Goal: Information Seeking & Learning: Find specific fact

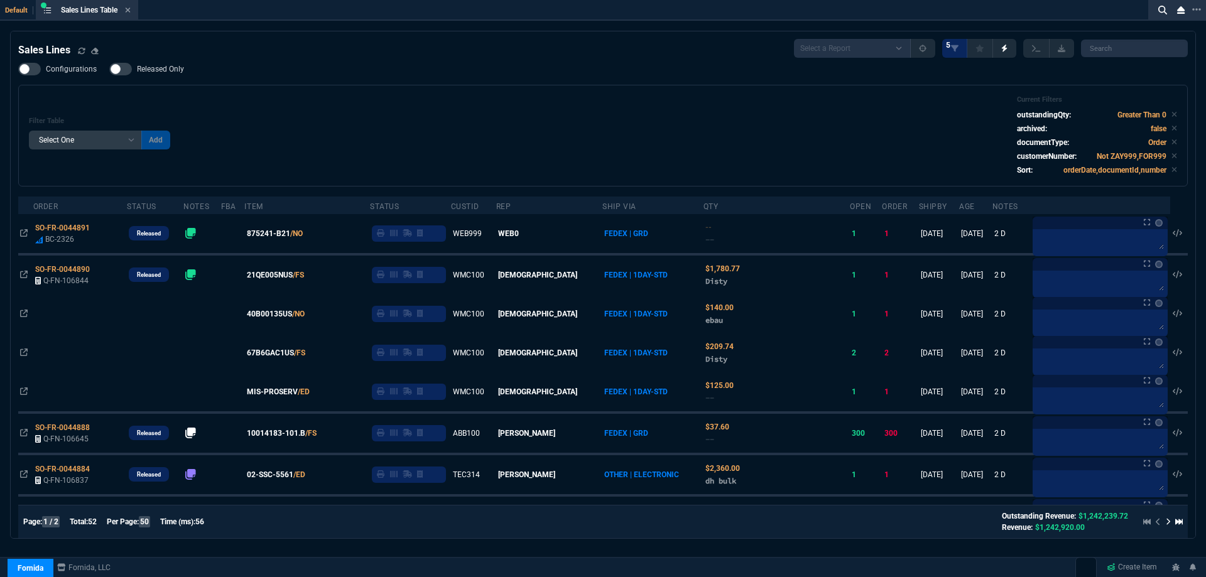
select select
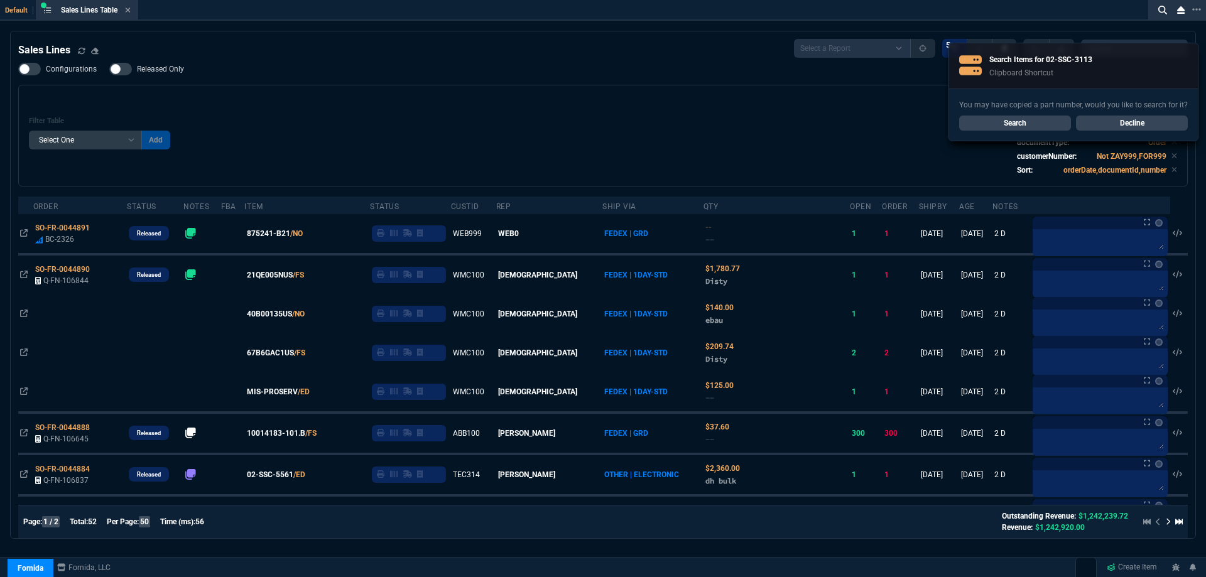
click at [986, 116] on link "Search" at bounding box center [1015, 123] width 112 height 15
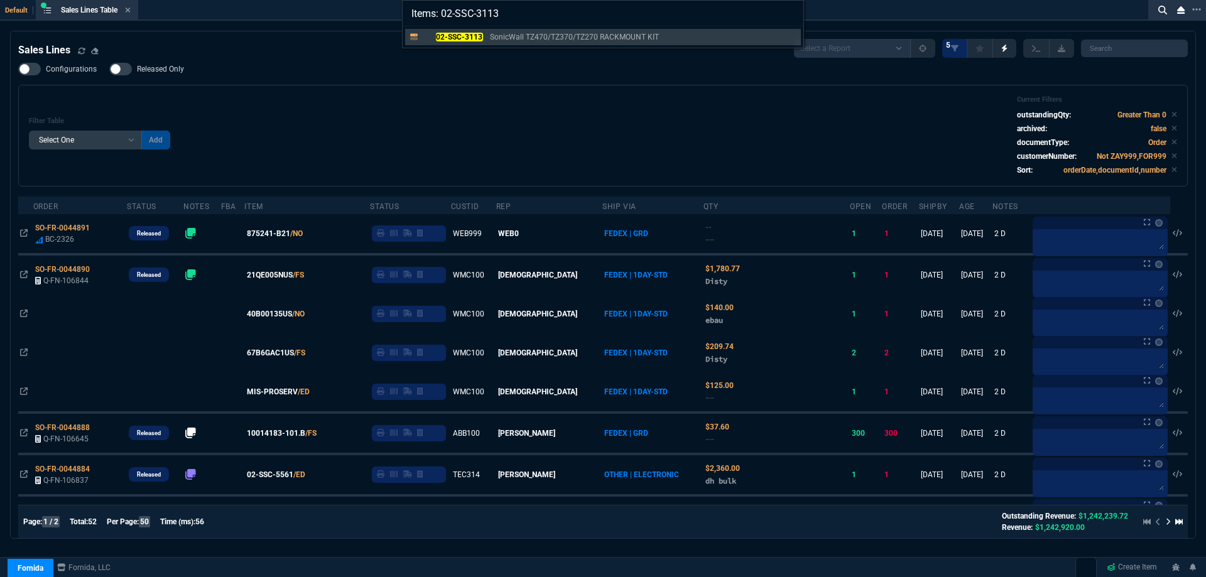
click at [475, 38] on mark "02-SSC-3113" at bounding box center [459, 37] width 47 height 9
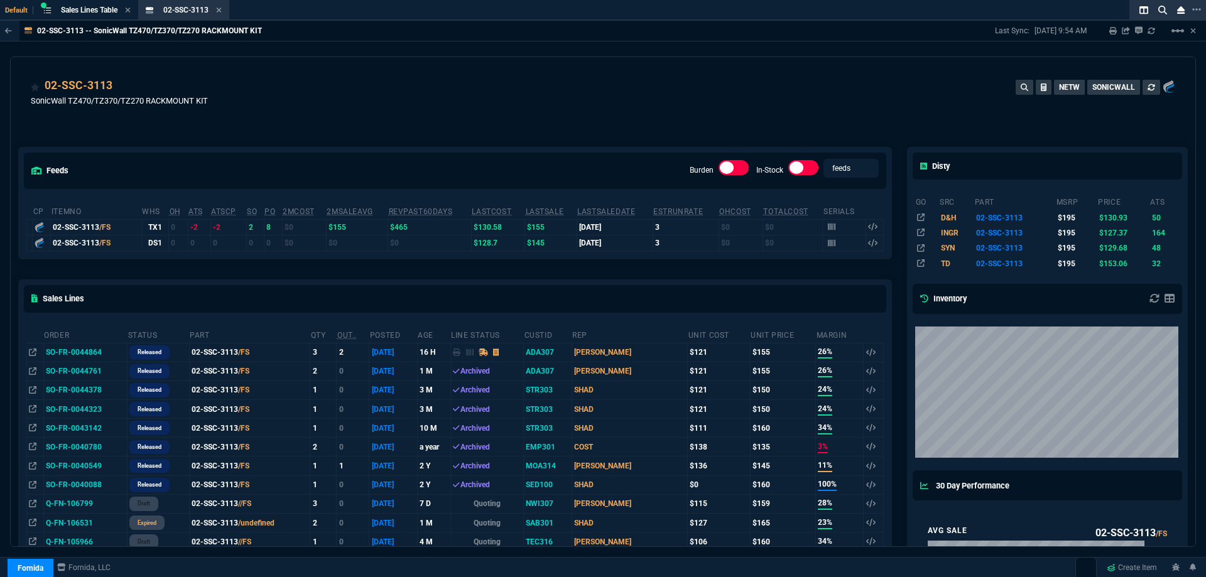
click at [422, 104] on div "02-SSC-3113 SonicWall TZ470/TZ370/TZ270 RACKMOUNT KIT NETW SONICWALL" at bounding box center [603, 99] width 1144 height 45
click at [404, 126] on div "feeds Burden In-Stock feeds prices cp ItemNo WHS OH ATS ATSCP SO PO 2MCost 2MSa…" at bounding box center [455, 571] width 888 height 904
click at [445, 103] on div "02-SSC-3113 SonicWall TZ470/TZ370/TZ270 RACKMOUNT KIT NETW SONICWALL" at bounding box center [603, 99] width 1144 height 45
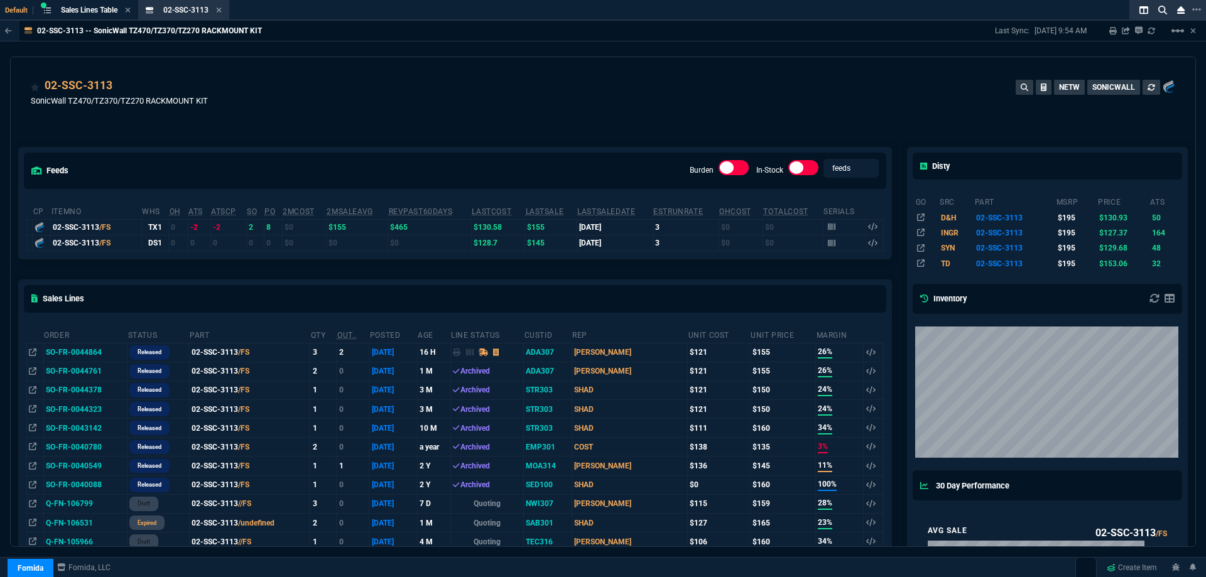
click at [570, 116] on div "02-SSC-3113 SonicWall TZ470/TZ370/TZ270 RACKMOUNT KIT NETW SONICWALL" at bounding box center [603, 99] width 1144 height 45
click at [571, 115] on div "02-SSC-3113 SonicWall TZ470/TZ370/TZ270 RACKMOUNT KIT NETW SONICWALL" at bounding box center [603, 99] width 1144 height 45
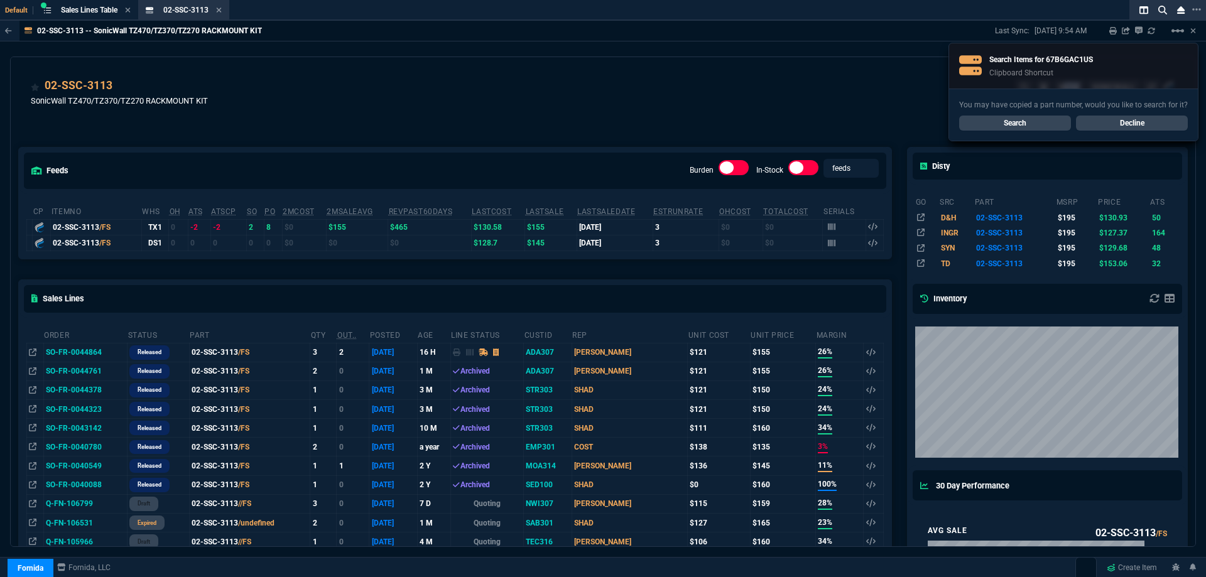
click at [571, 114] on div "02-SSC-3113 SonicWall TZ470/TZ370/TZ270 RACKMOUNT KIT NETW SONICWALL" at bounding box center [603, 99] width 1144 height 45
click at [572, 114] on div "02-SSC-3113 SonicWall TZ470/TZ370/TZ270 RACKMOUNT KIT NETW SONICWALL" at bounding box center [603, 99] width 1144 height 45
click at [990, 129] on link "Search" at bounding box center [1015, 123] width 112 height 15
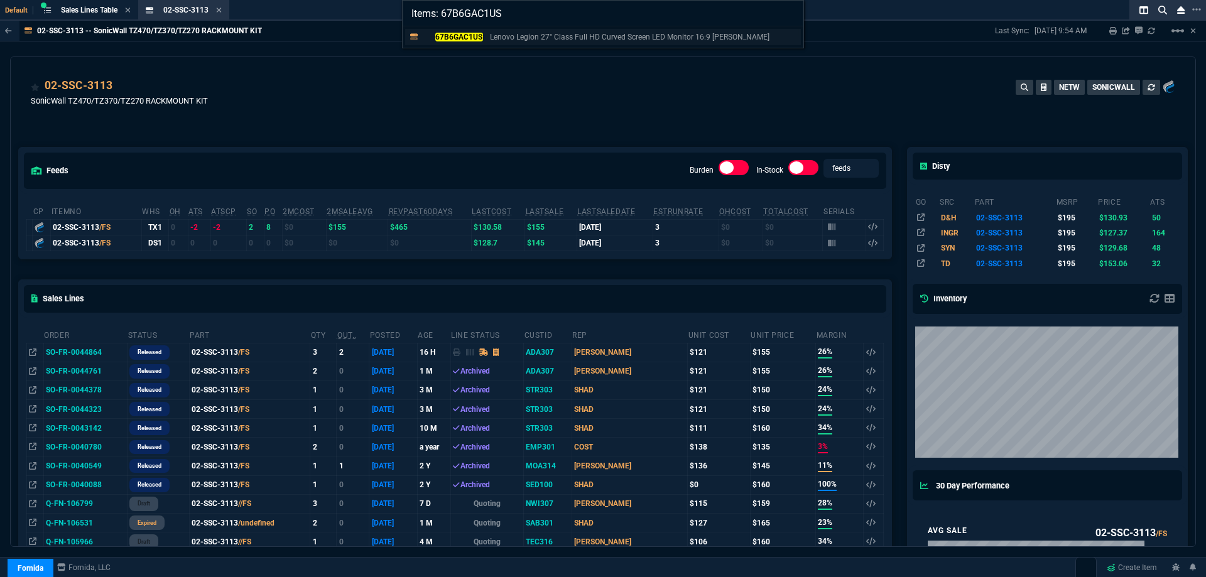
click at [457, 39] on mark "67B6GAC1US" at bounding box center [459, 37] width 48 height 9
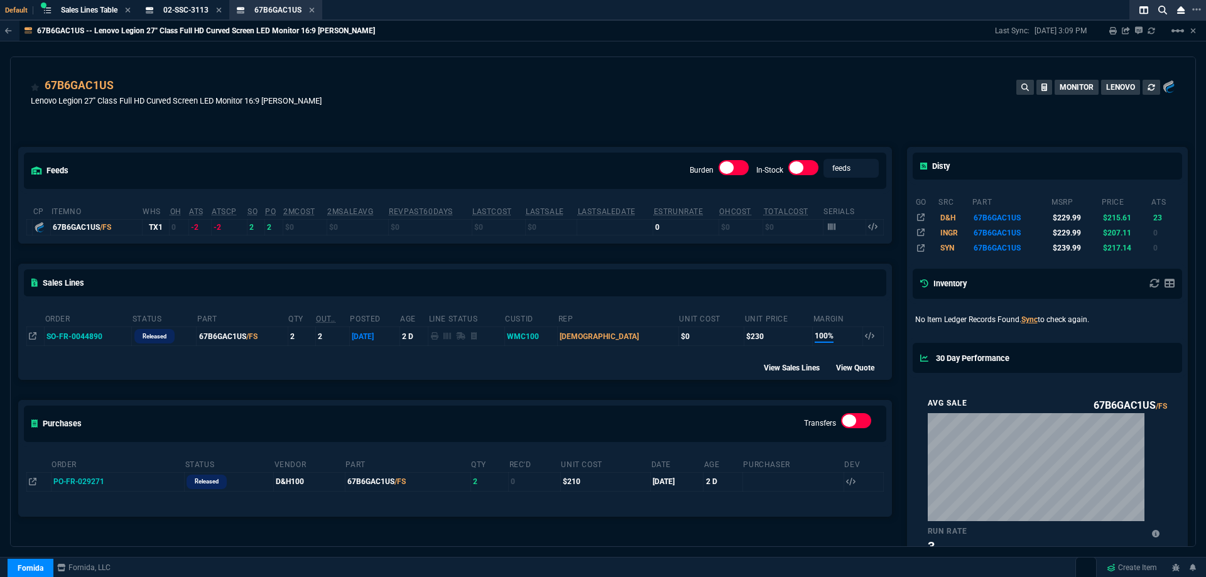
click at [313, 9] on icon at bounding box center [312, 10] width 6 height 8
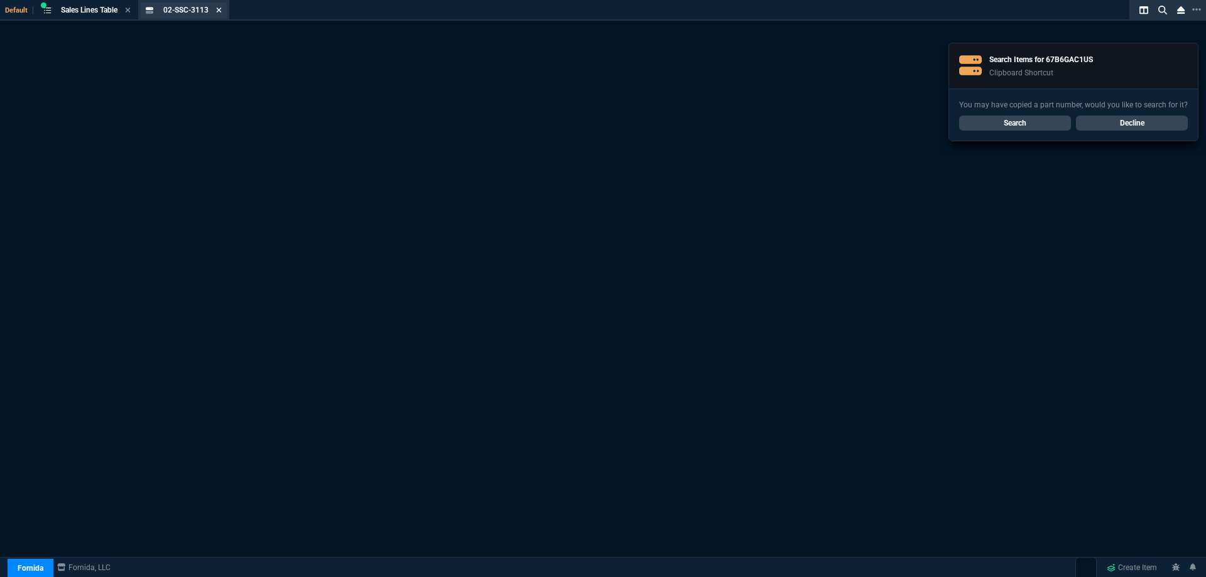
click at [220, 8] on icon at bounding box center [219, 10] width 6 height 8
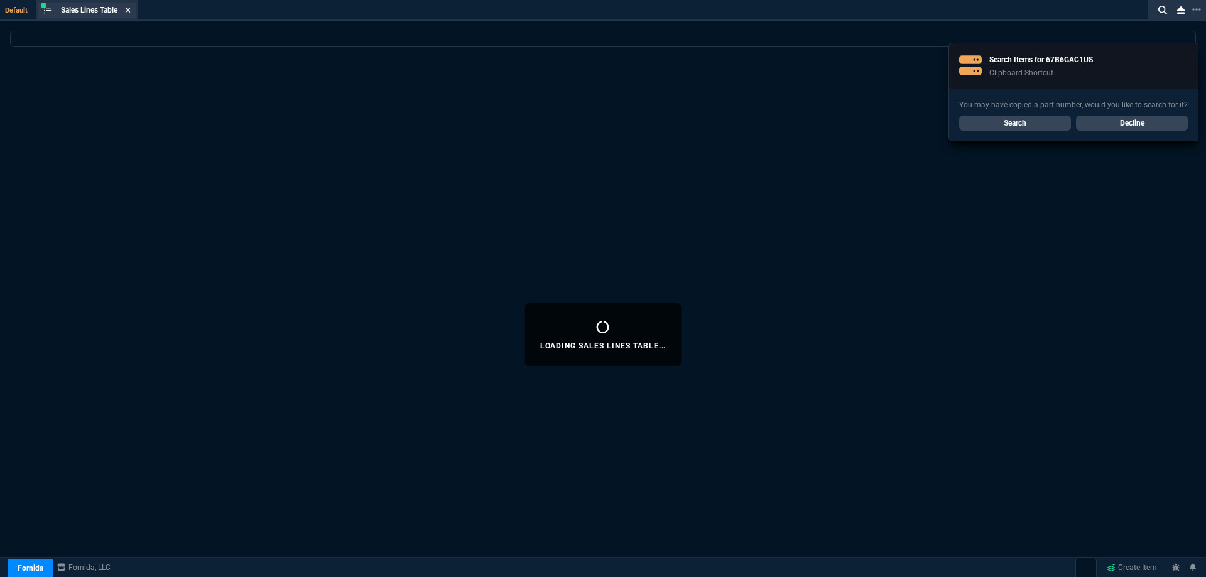
click at [129, 9] on icon at bounding box center [128, 10] width 5 height 5
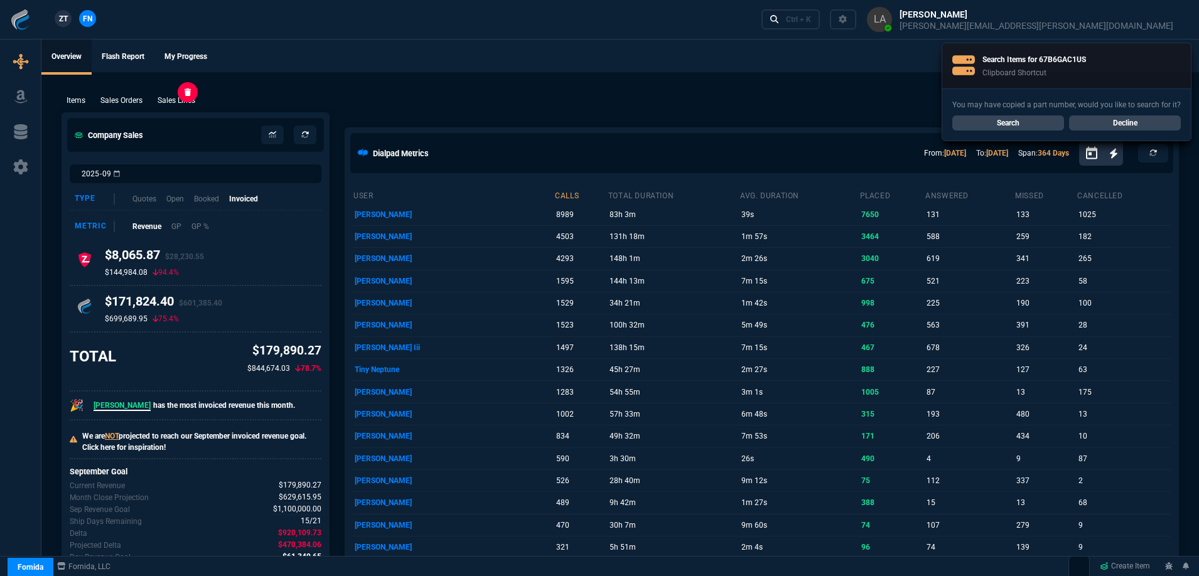
click at [195, 101] on p "Sales Lines" at bounding box center [177, 100] width 38 height 11
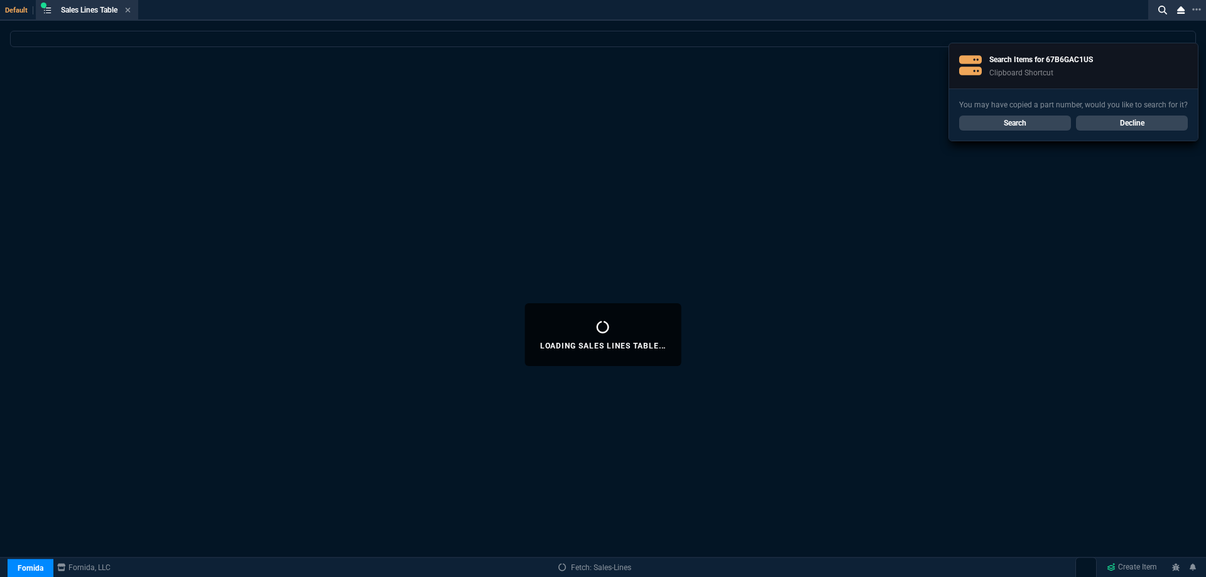
select select
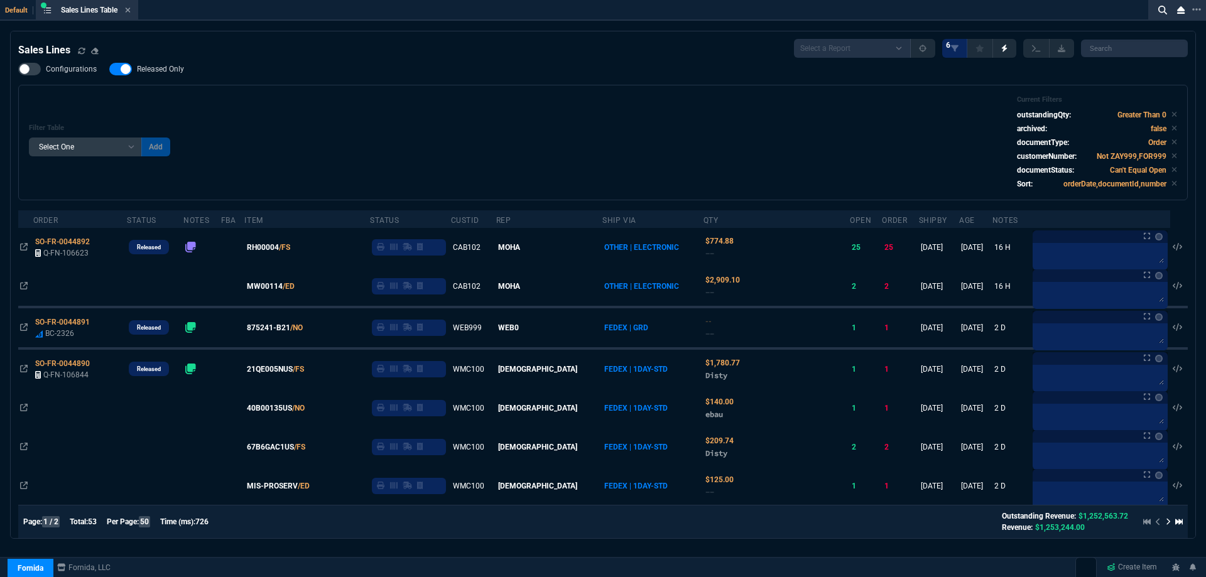
click at [146, 68] on span "Released Only" at bounding box center [160, 69] width 47 height 10
click at [109, 69] on input "Released Only" at bounding box center [109, 69] width 1 height 1
checkbox input "false"
click at [244, 87] on div "Filter Table Select One Add Filter () Age () ATS () Cond (itemVariantCode) Cust…" at bounding box center [602, 143] width 1169 height 116
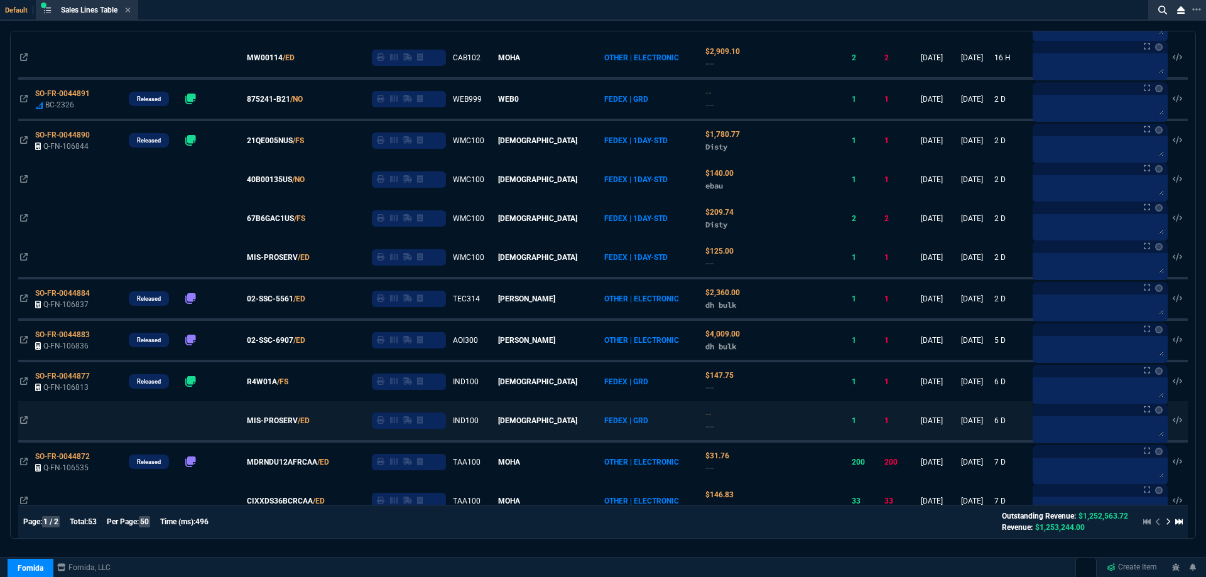
scroll to position [251, 0]
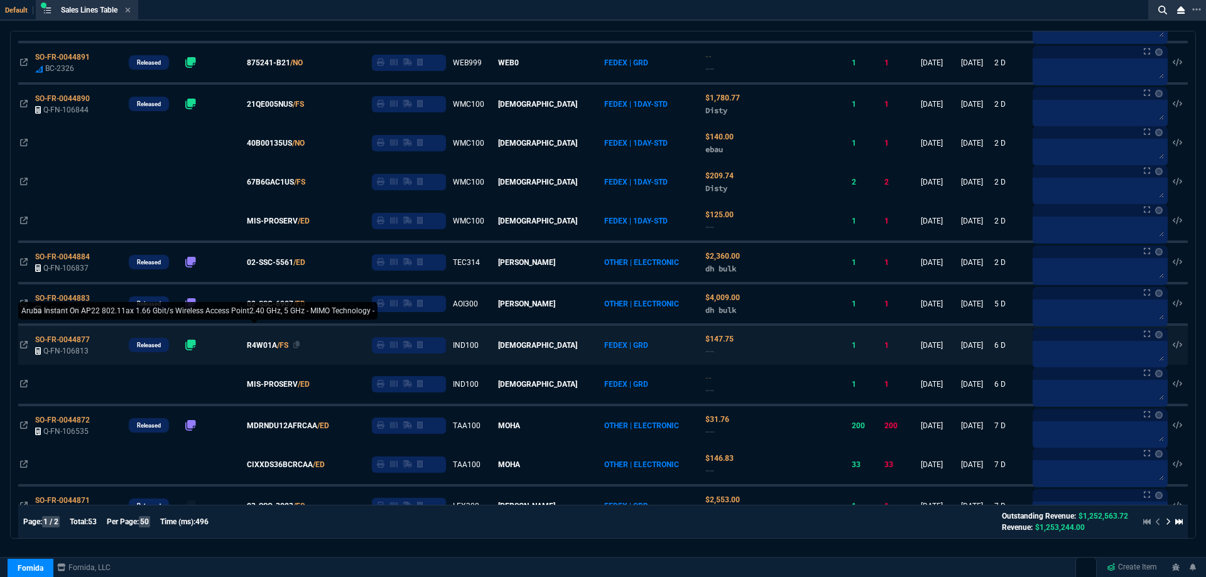
click at [274, 345] on span "R4W01A" at bounding box center [262, 345] width 30 height 11
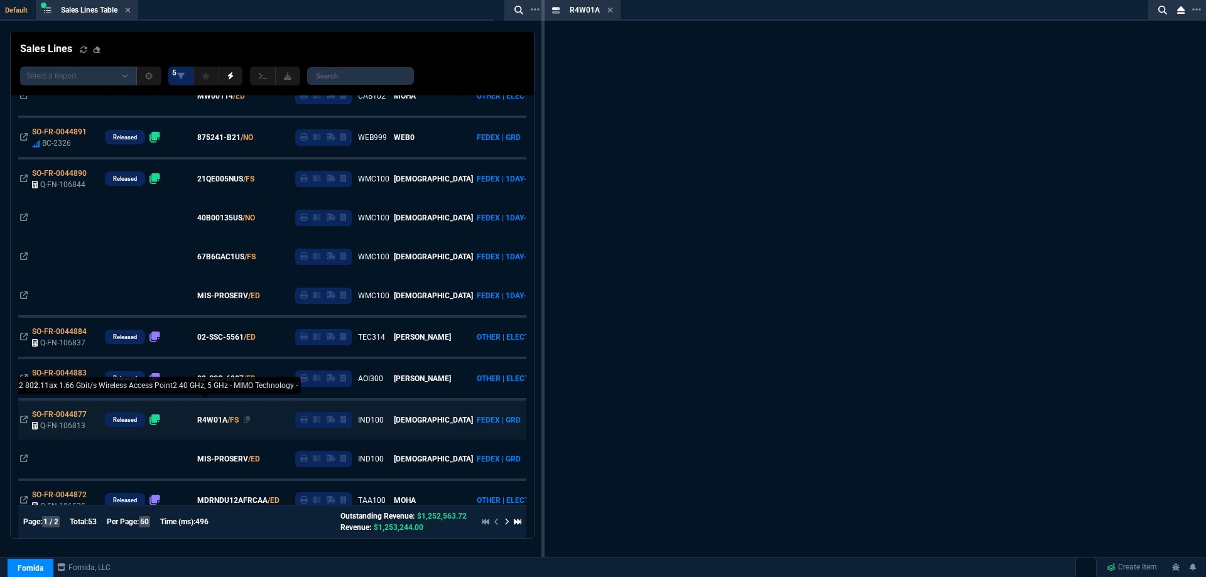
scroll to position [326, 0]
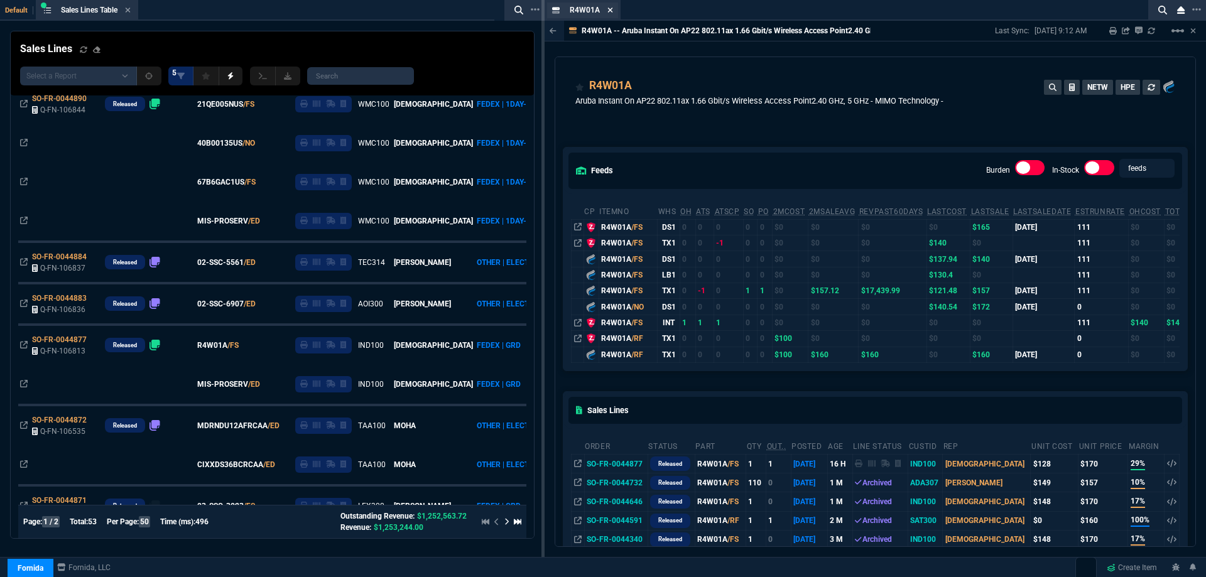
click at [610, 8] on icon at bounding box center [610, 10] width 6 height 8
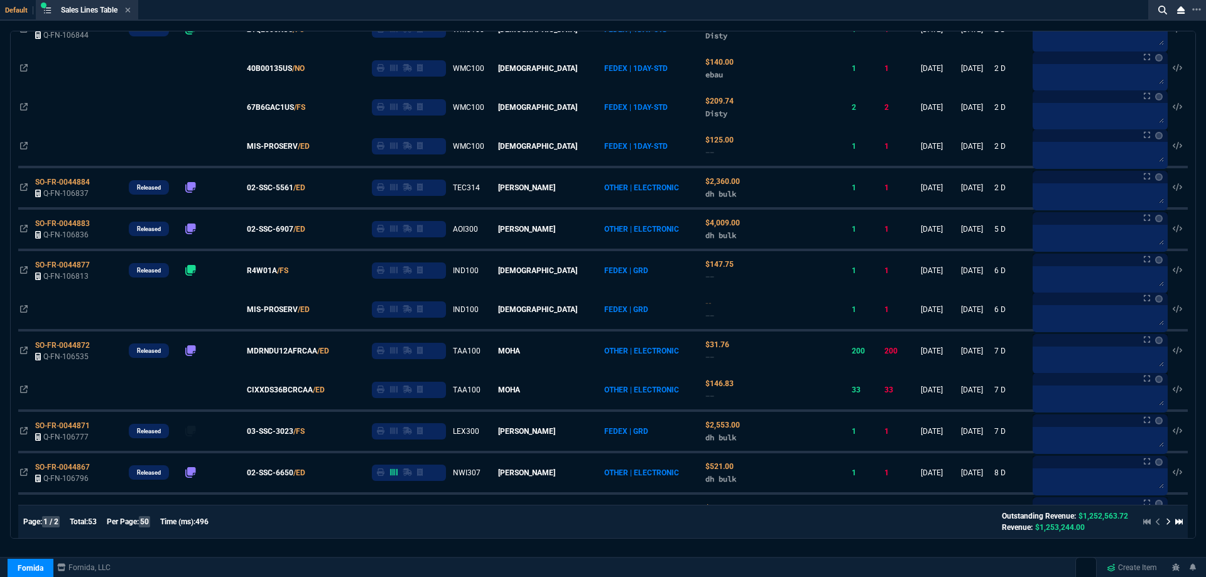
scroll to position [251, 0]
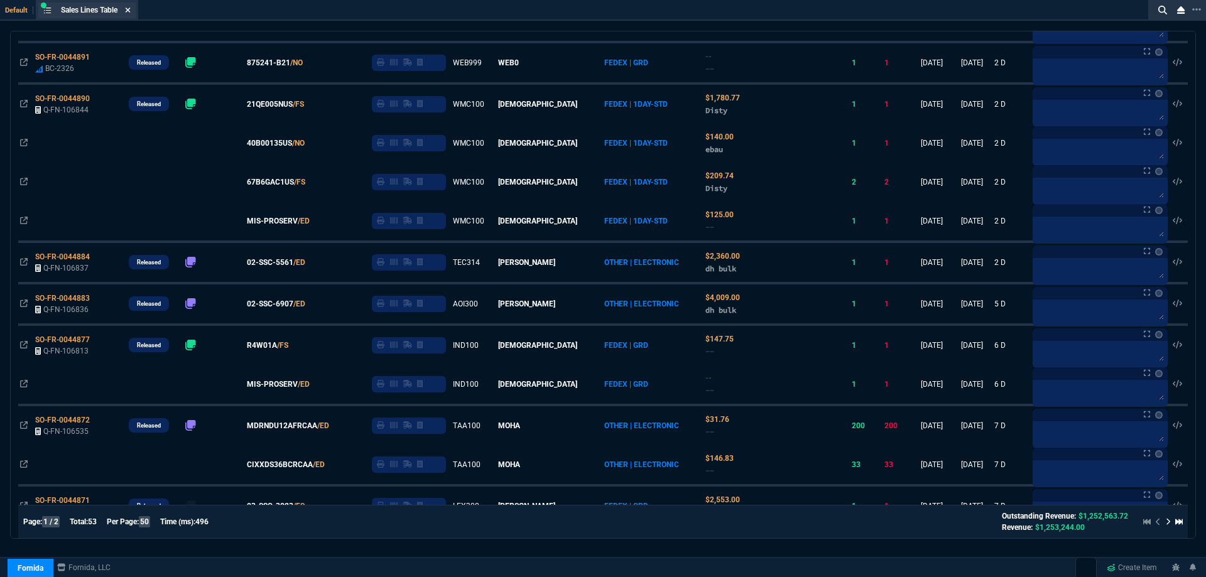
click at [127, 10] on icon at bounding box center [128, 10] width 6 height 8
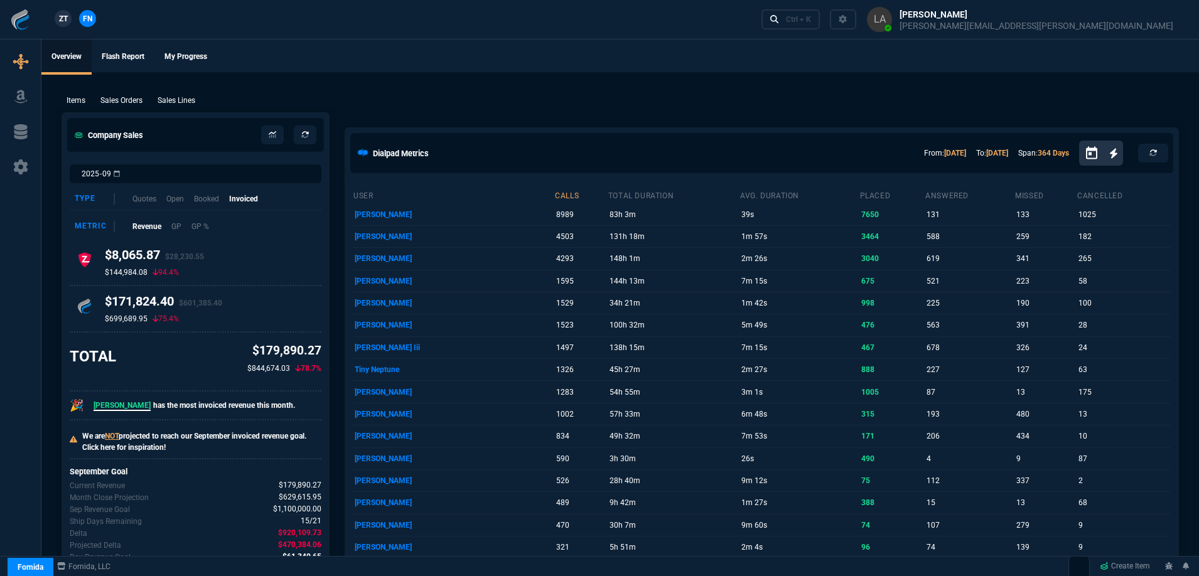
click at [63, 21] on span "ZT" at bounding box center [63, 18] width 9 height 11
click at [168, 102] on p "Sales Lines" at bounding box center [177, 100] width 38 height 11
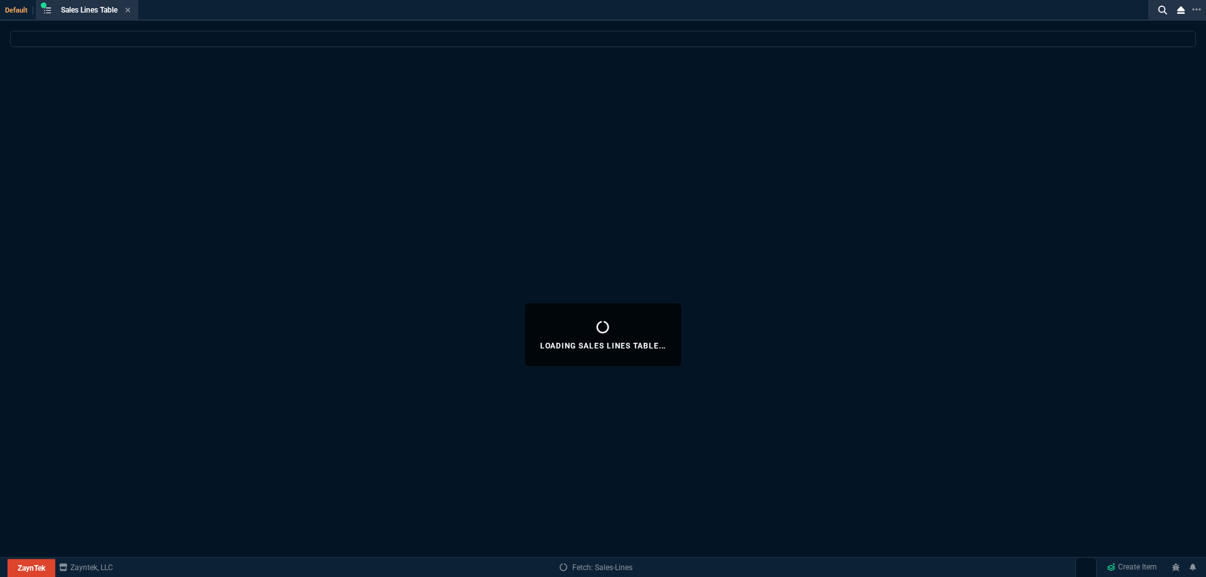
select select
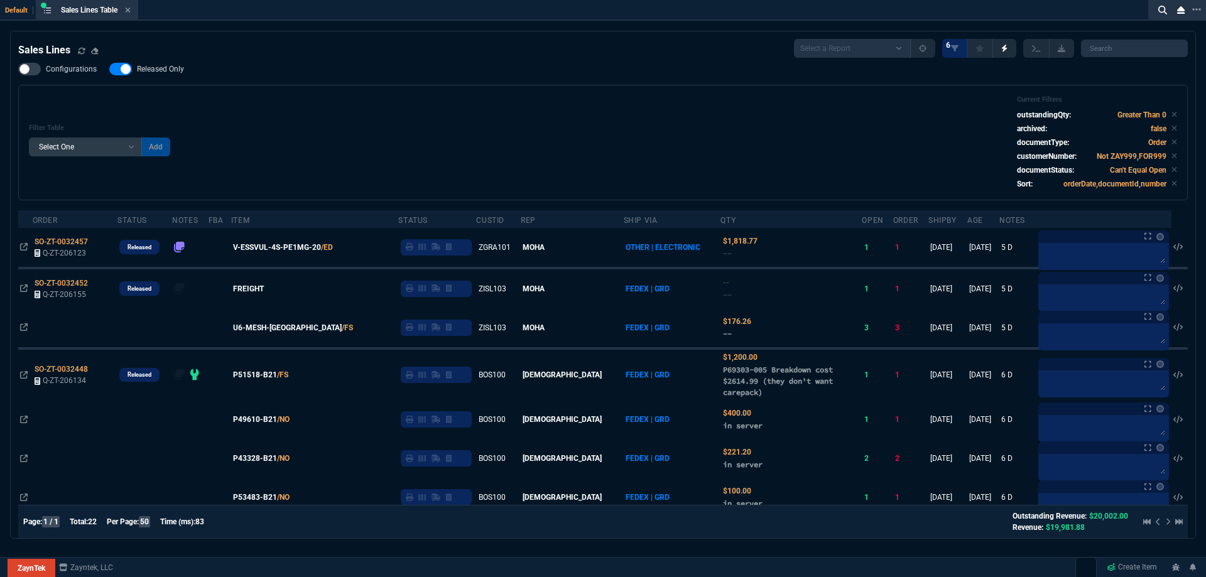
click at [155, 69] on span "Released Only" at bounding box center [160, 69] width 47 height 10
click at [109, 69] on input "Released Only" at bounding box center [109, 69] width 1 height 1
checkbox input "false"
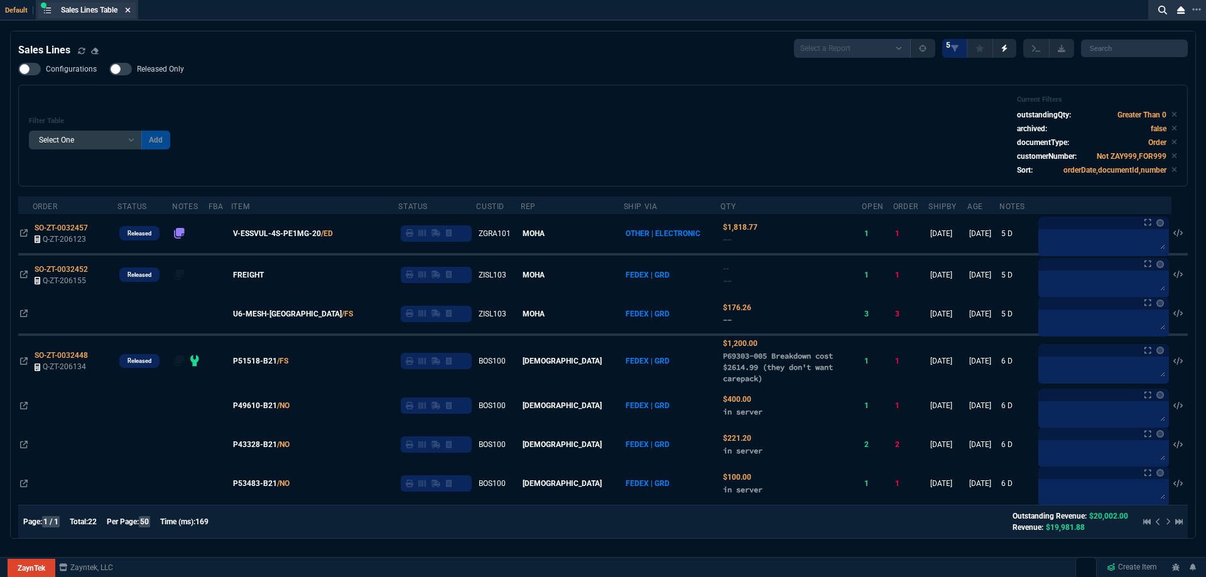
click at [128, 11] on icon at bounding box center [128, 10] width 6 height 8
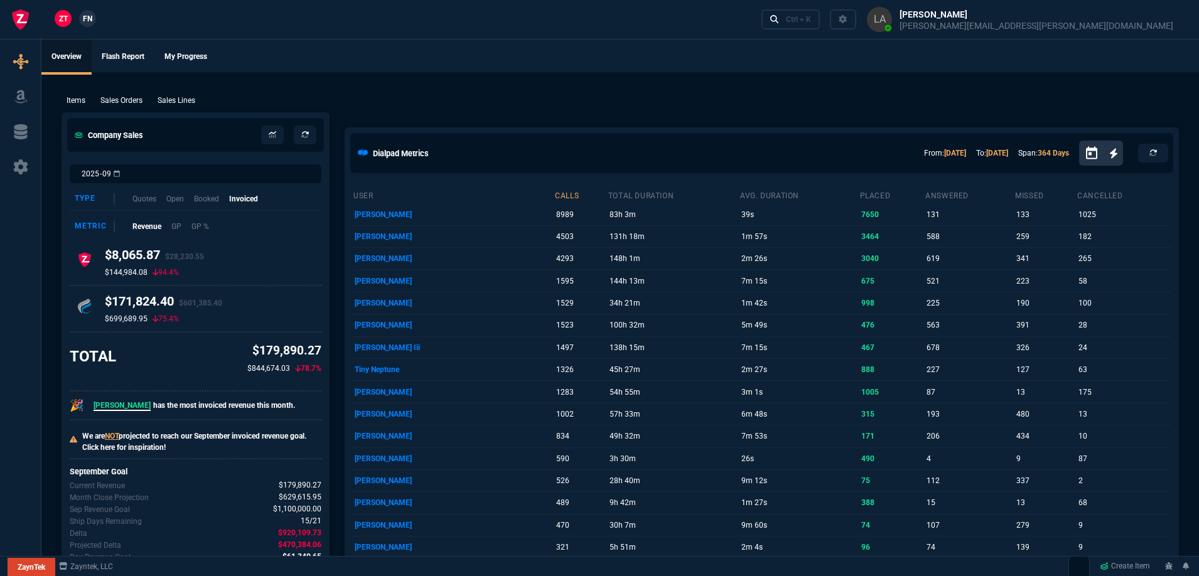
click at [90, 18] on span "FN" at bounding box center [87, 18] width 9 height 11
click at [178, 105] on p "Sales Lines" at bounding box center [177, 100] width 38 height 11
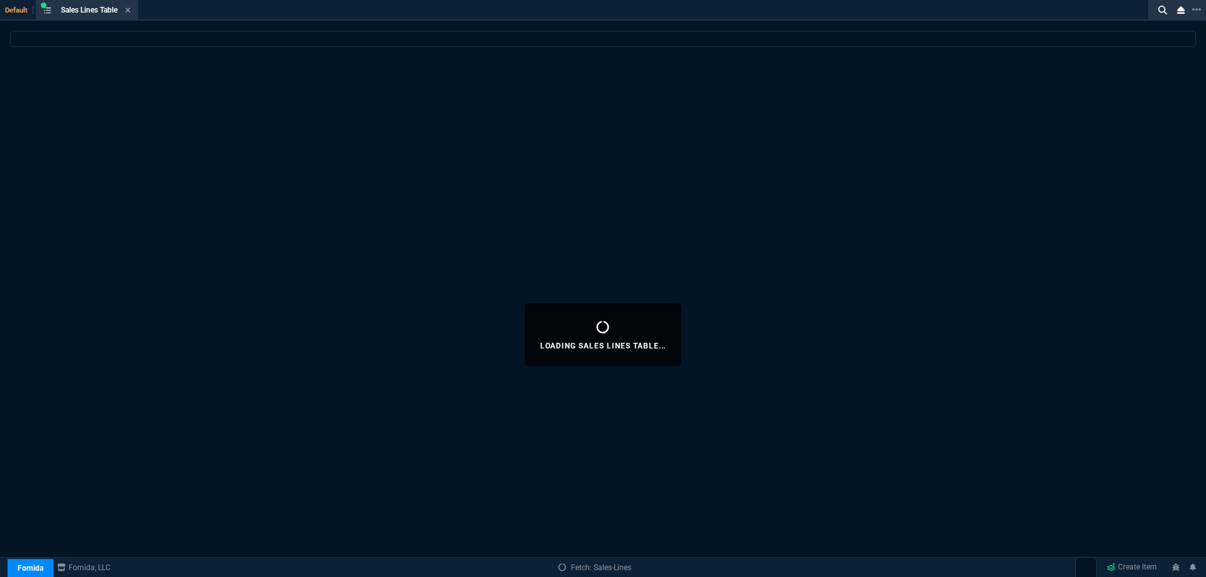
select select
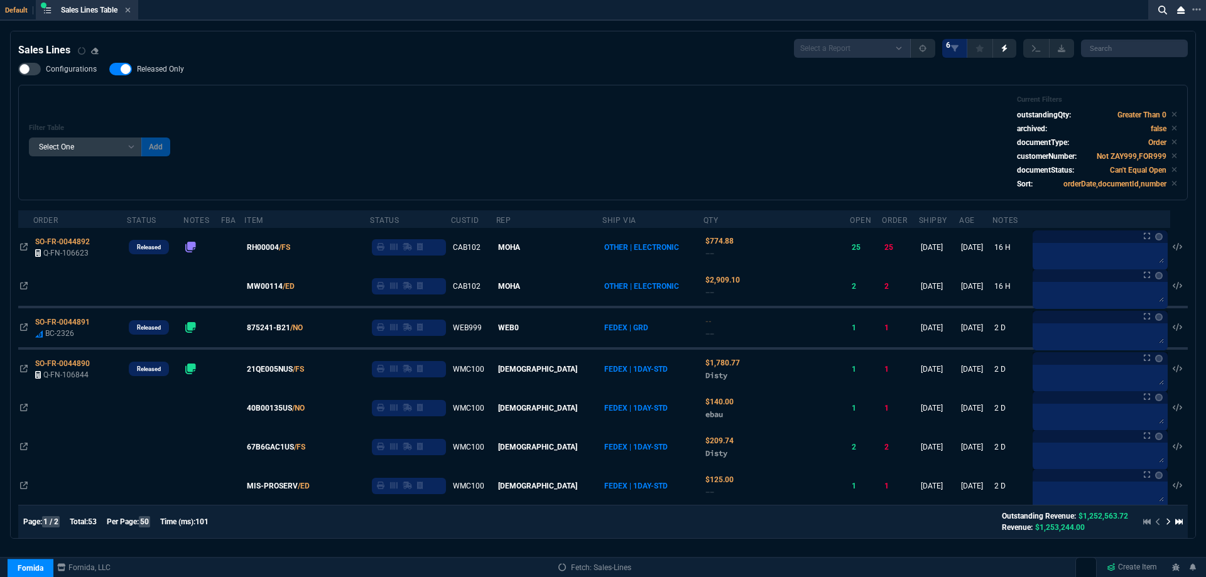
click at [162, 70] on span "Released Only" at bounding box center [160, 69] width 47 height 10
click at [109, 70] on input "Released Only" at bounding box center [109, 69] width 1 height 1
click at [485, 108] on div "Filter Table Select One Add Filter () Age () ATS () Cond (itemVariantCode) Cust…" at bounding box center [603, 142] width 1148 height 94
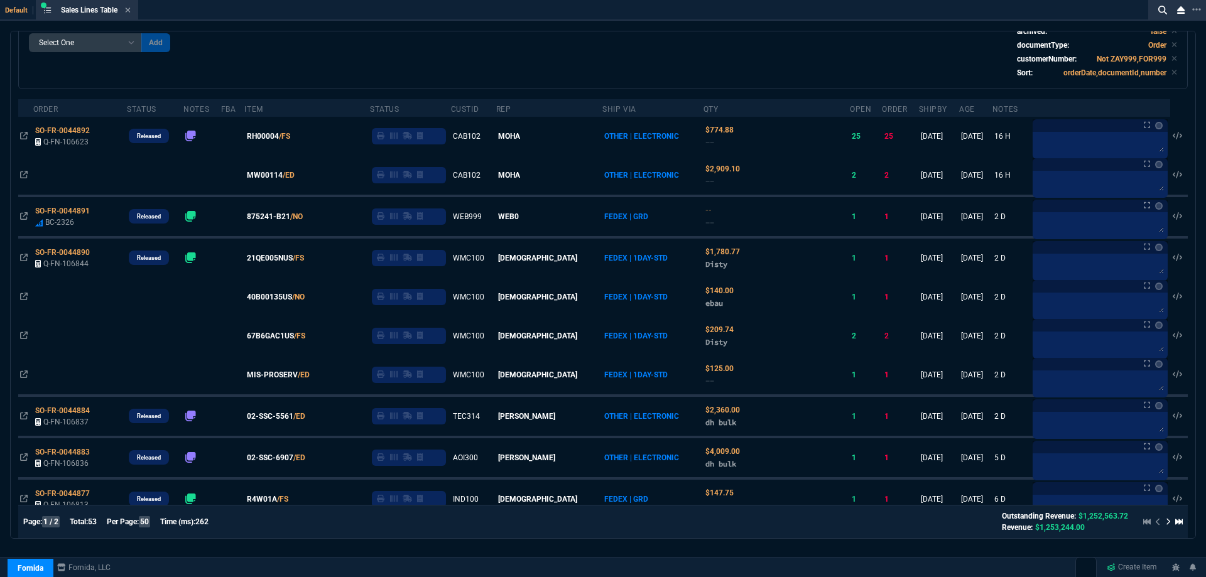
scroll to position [188, 0]
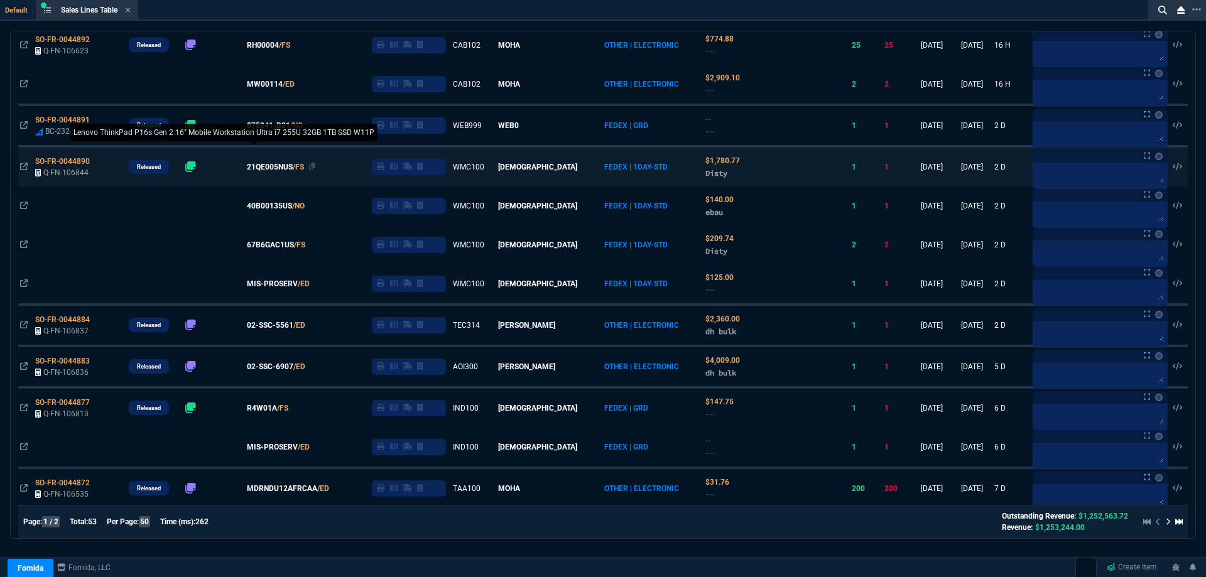
click at [284, 170] on span "21QE005NUS" at bounding box center [270, 166] width 46 height 11
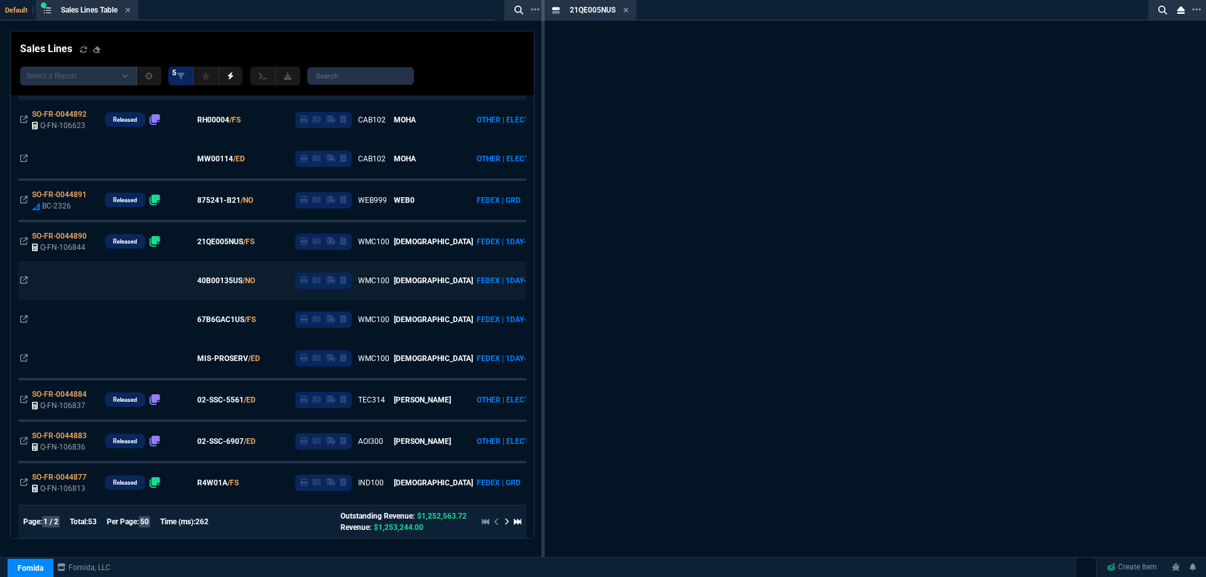
scroll to position [263, 0]
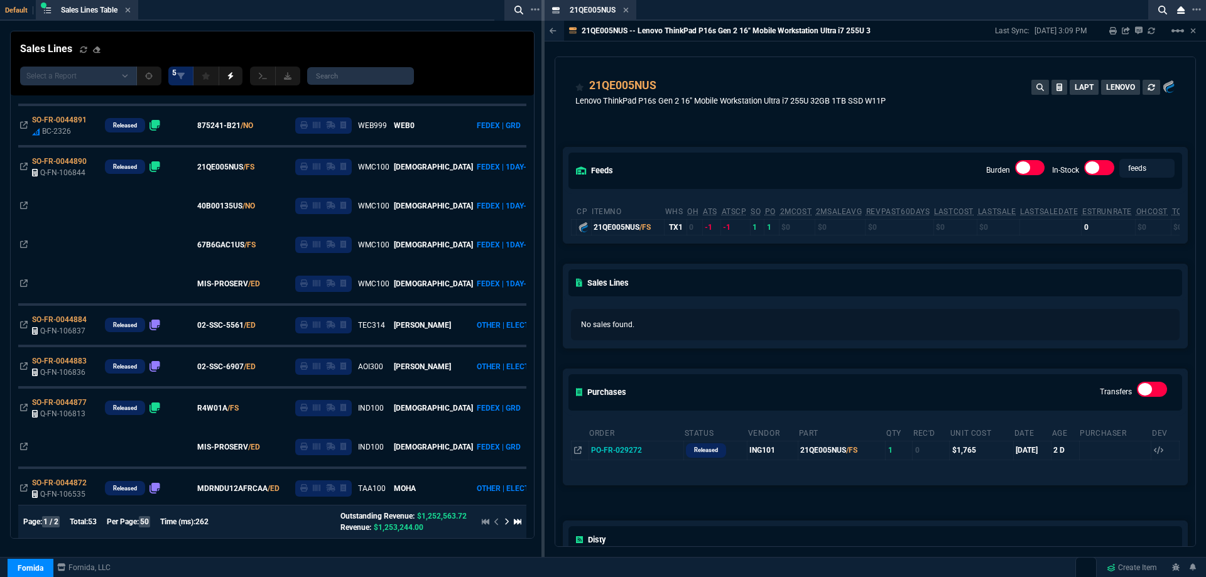
click at [625, 10] on icon at bounding box center [626, 10] width 6 height 8
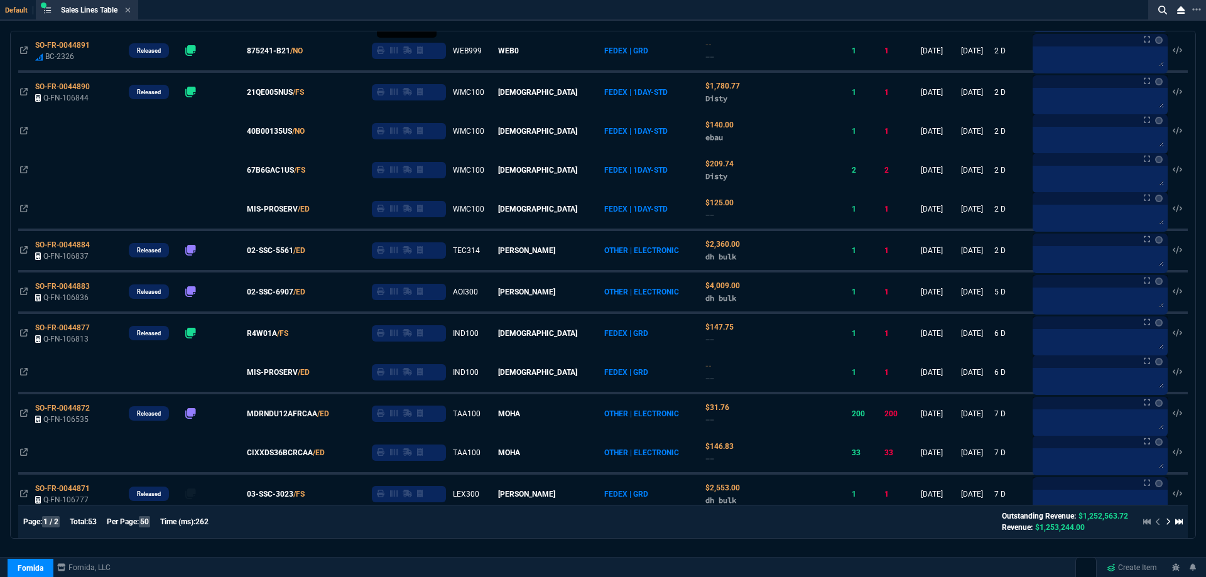
scroll to position [188, 0]
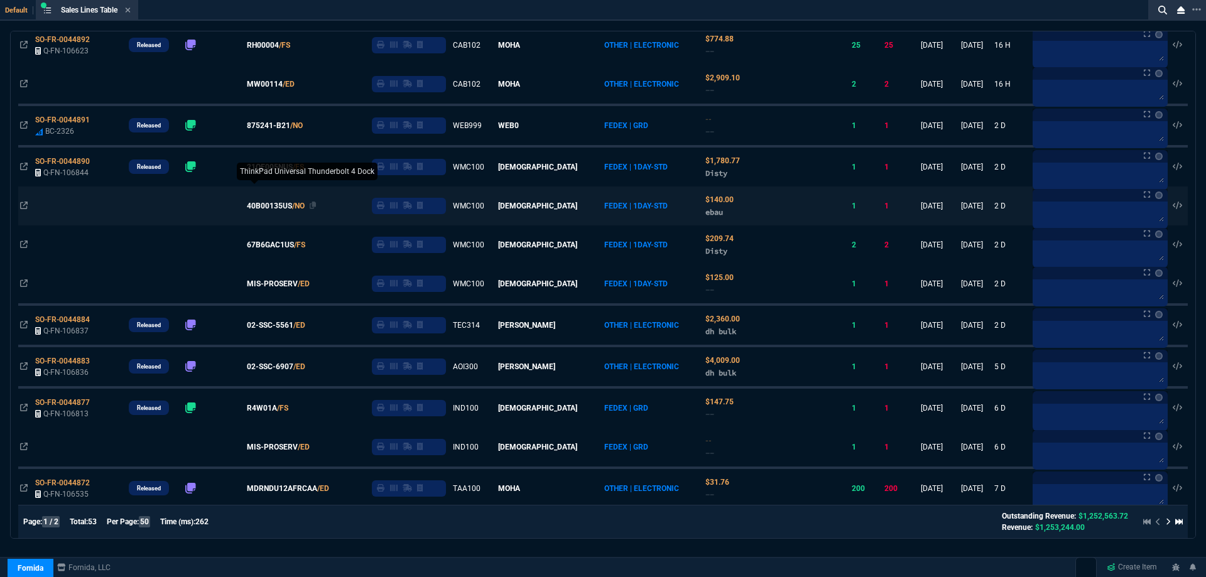
click at [278, 206] on span "40B00135US" at bounding box center [269, 205] width 45 height 11
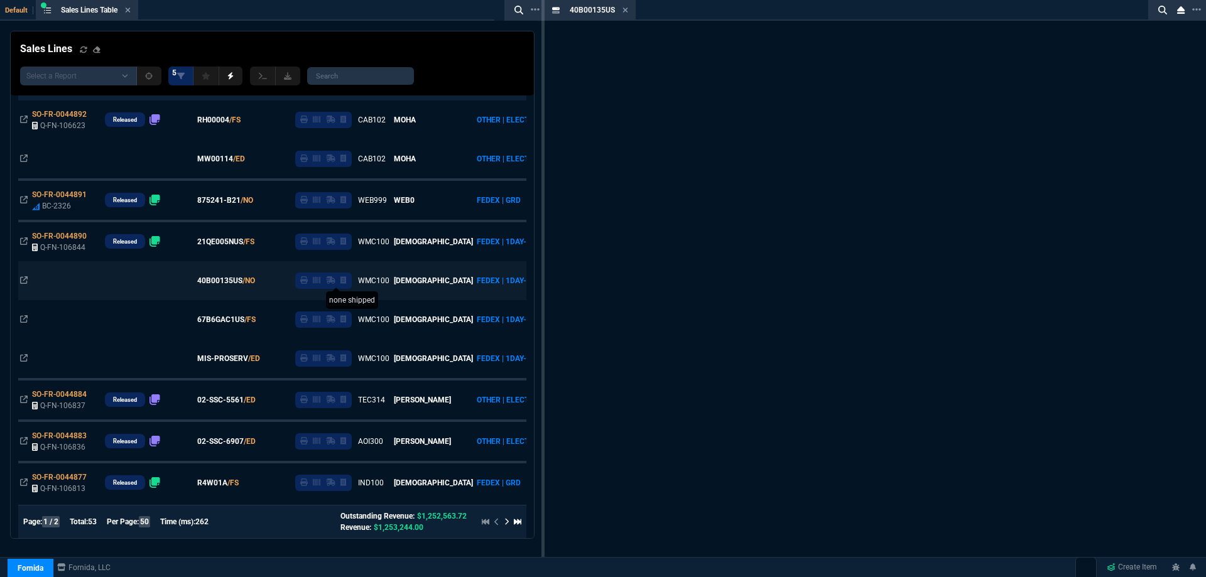
scroll to position [263, 0]
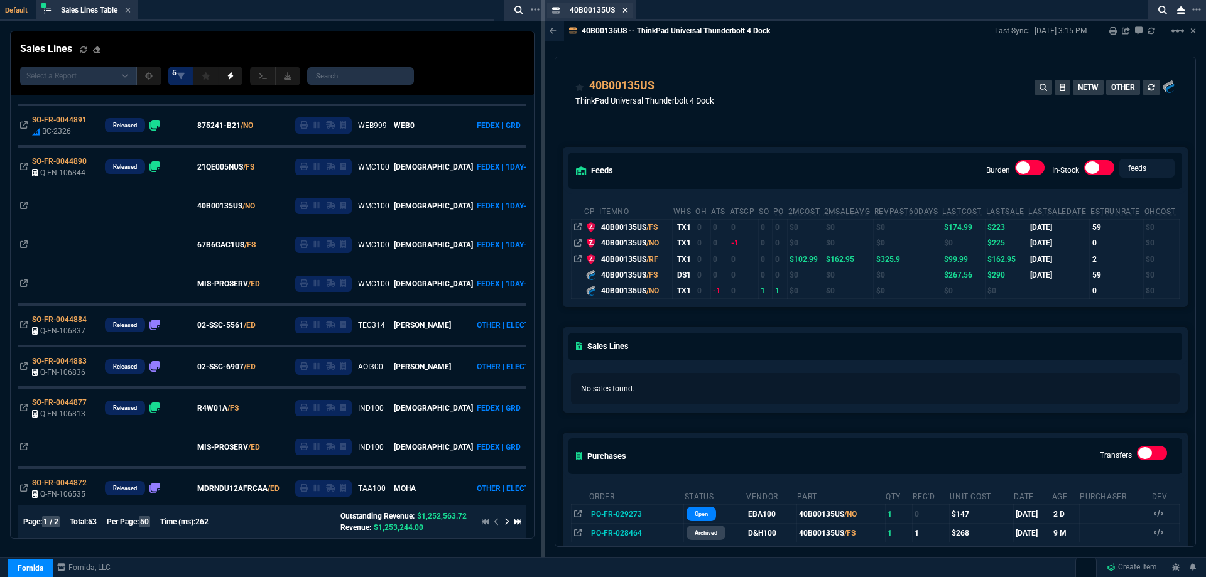
click at [625, 9] on icon at bounding box center [625, 10] width 5 height 5
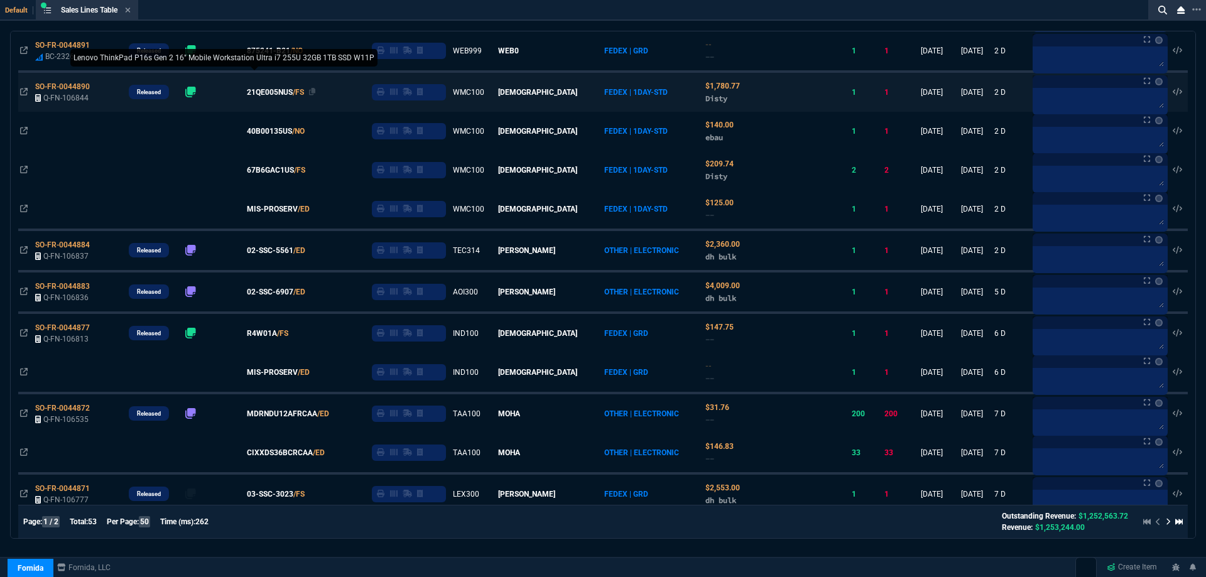
scroll to position [188, 0]
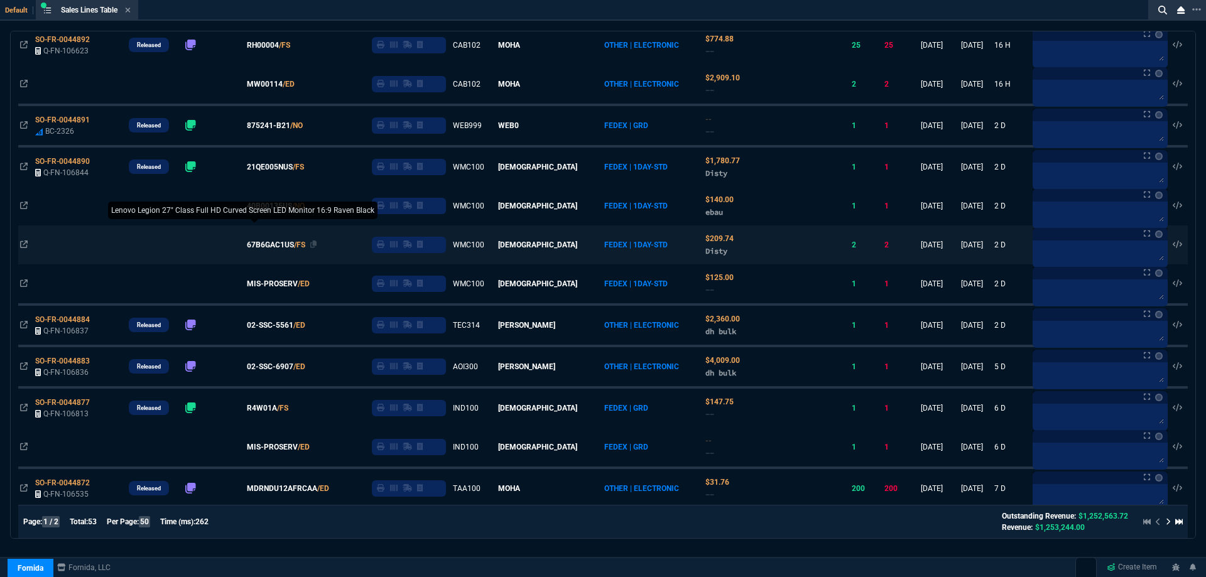
click at [276, 244] on span "67B6GAC1US" at bounding box center [270, 244] width 47 height 11
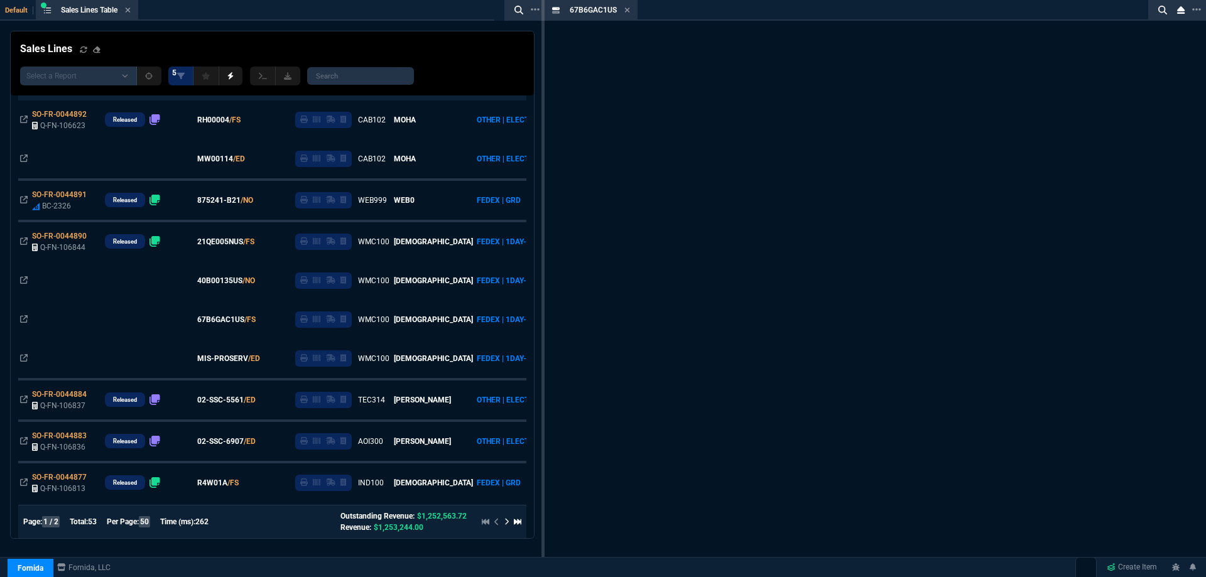
scroll to position [263, 0]
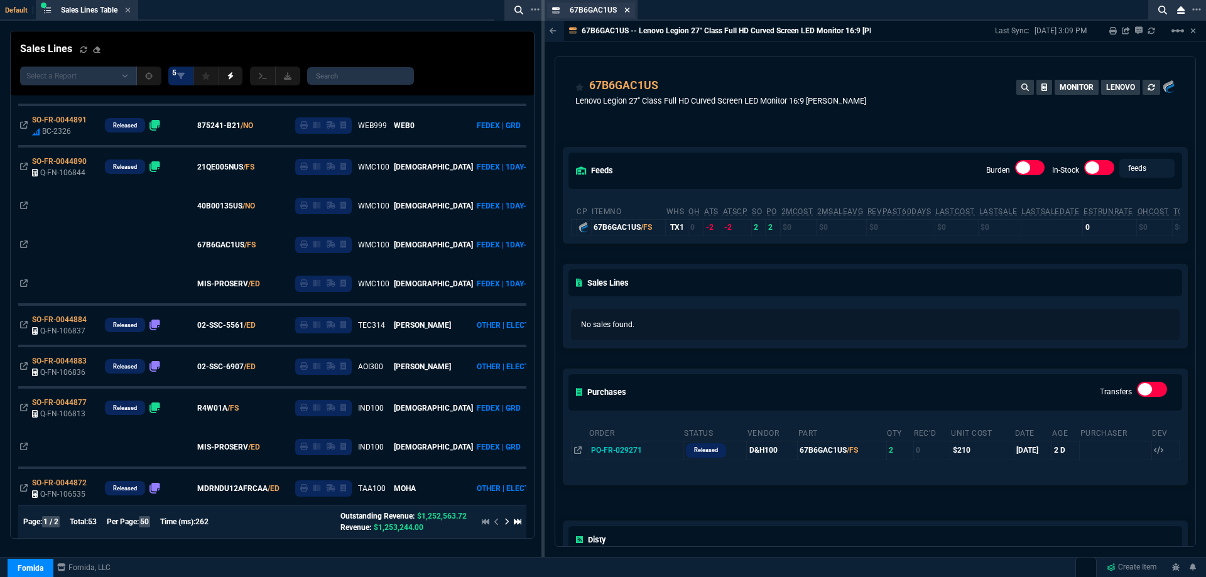
click at [627, 10] on icon at bounding box center [627, 10] width 5 height 5
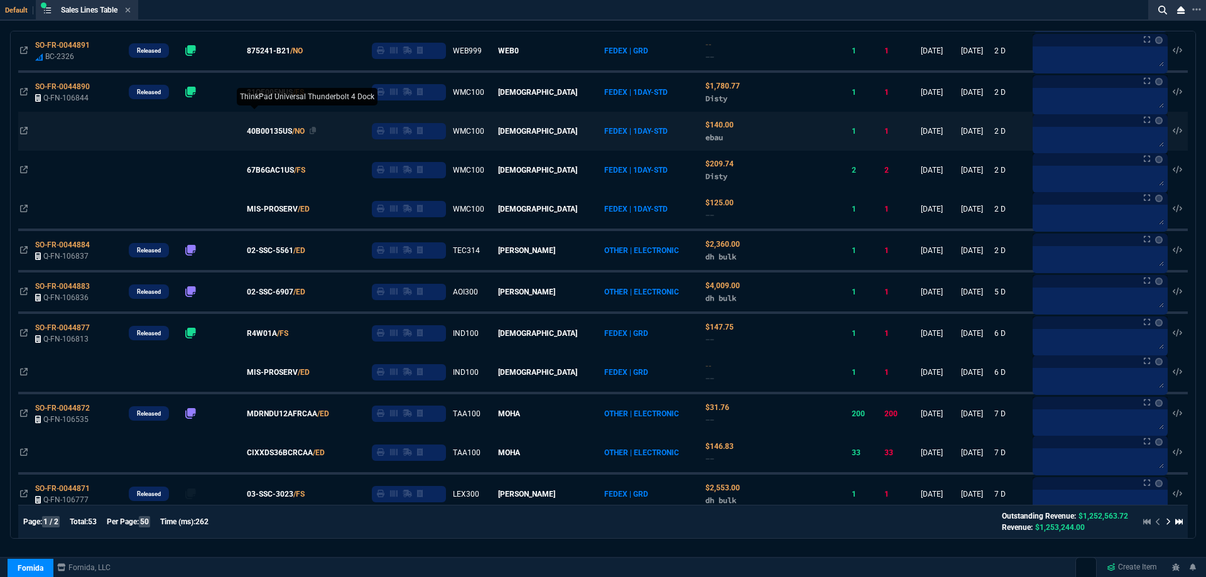
scroll to position [188, 0]
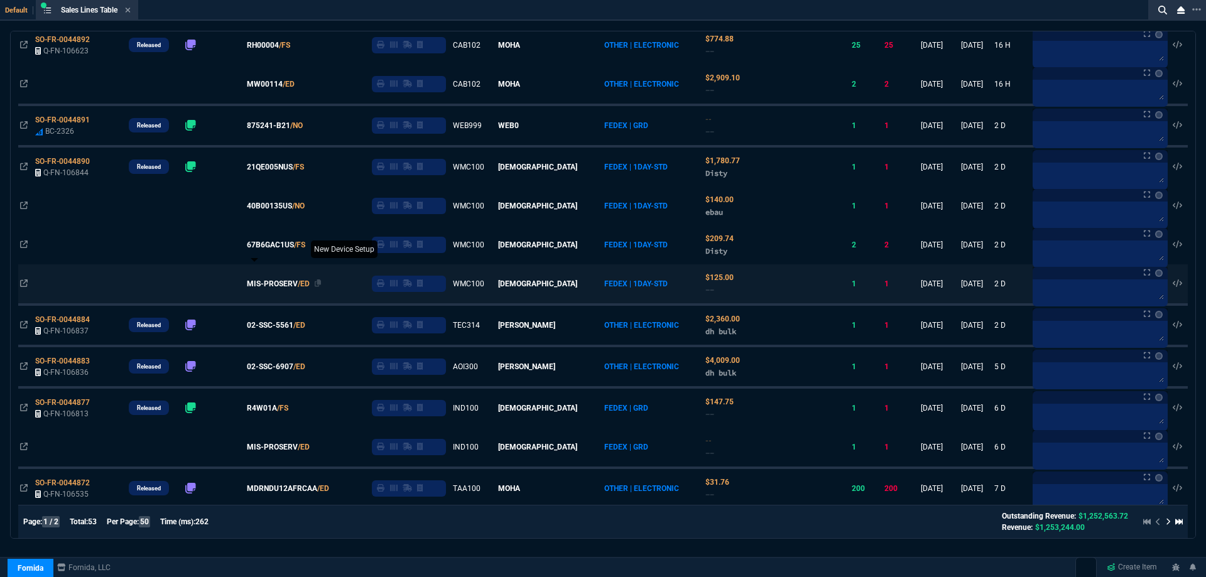
click at [276, 284] on span "MIS-PROSERV" at bounding box center [272, 283] width 51 height 11
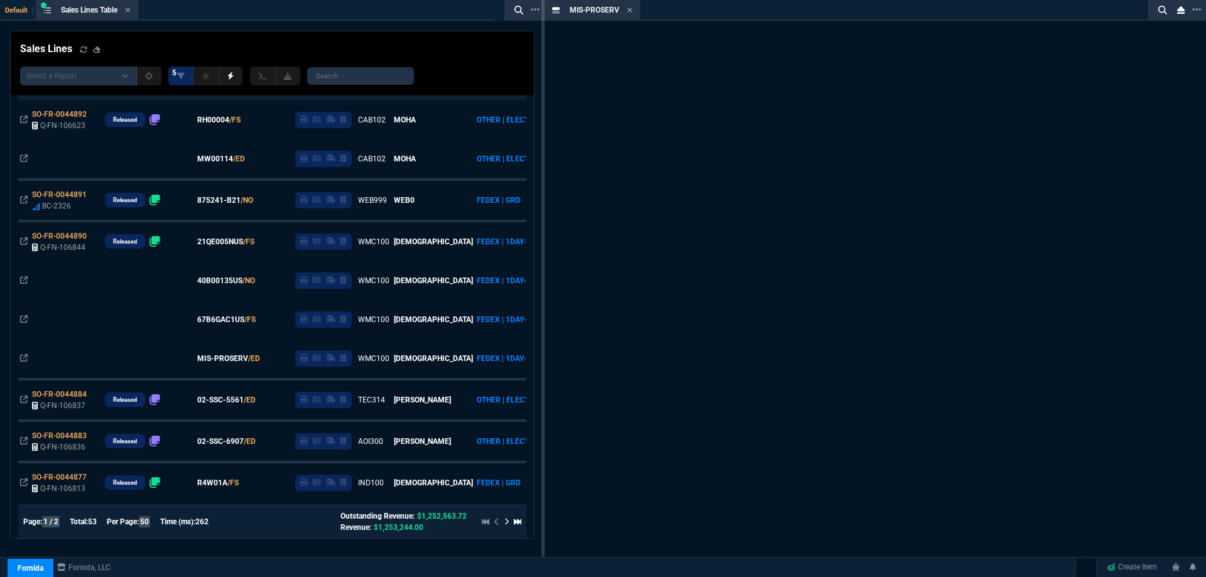
scroll to position [263, 0]
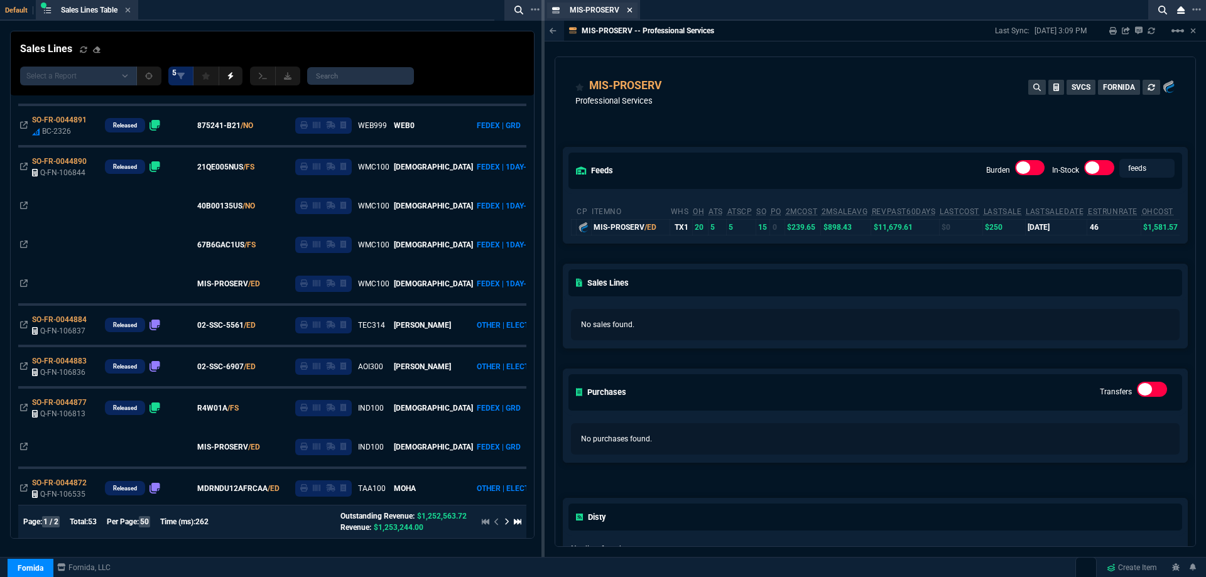
click at [630, 9] on icon at bounding box center [630, 10] width 6 height 8
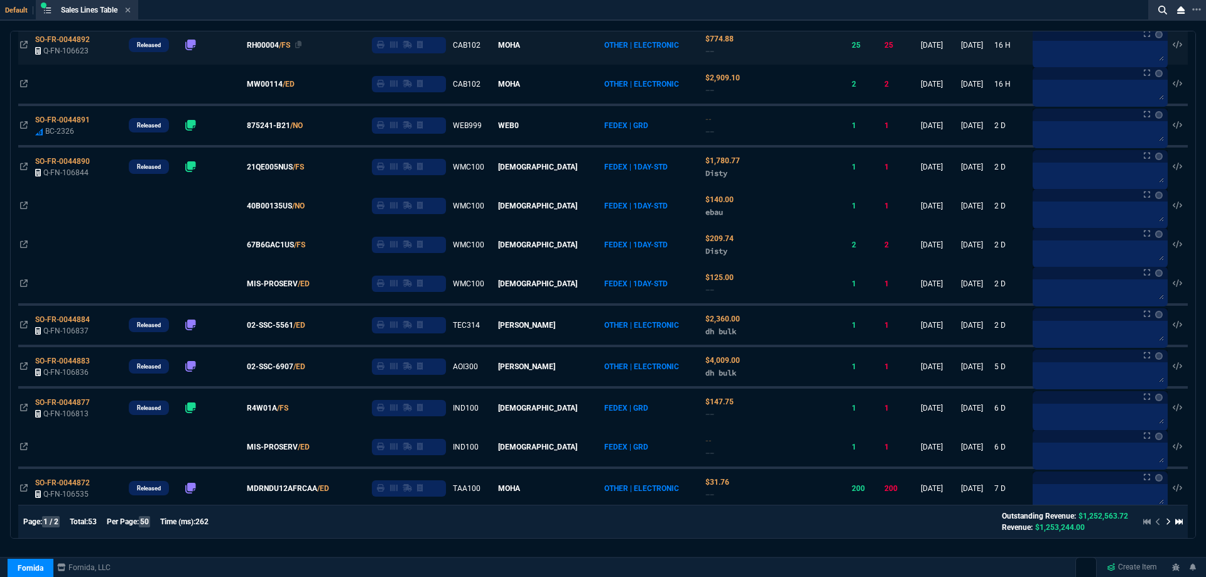
scroll to position [126, 0]
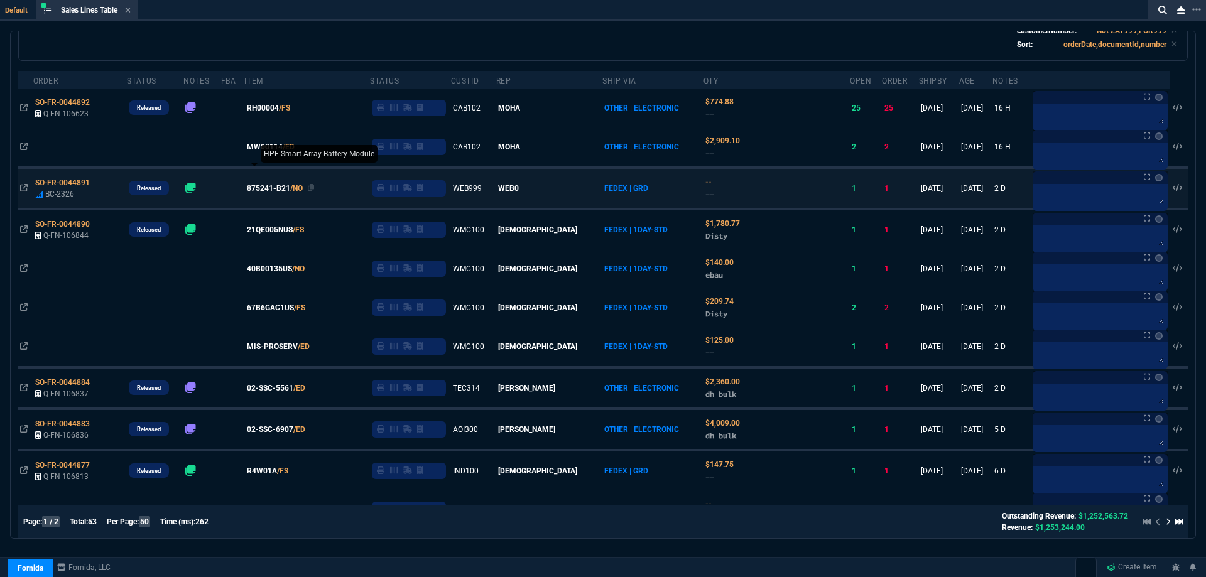
click at [278, 191] on span "875241-B21" at bounding box center [268, 188] width 43 height 11
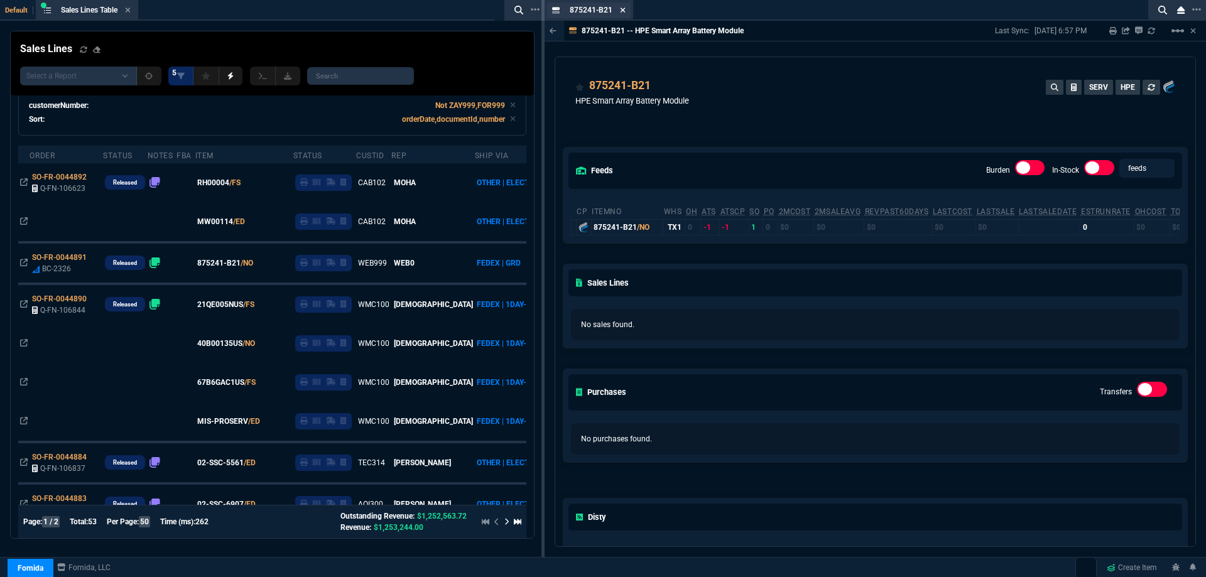
click at [623, 11] on icon at bounding box center [622, 10] width 5 height 5
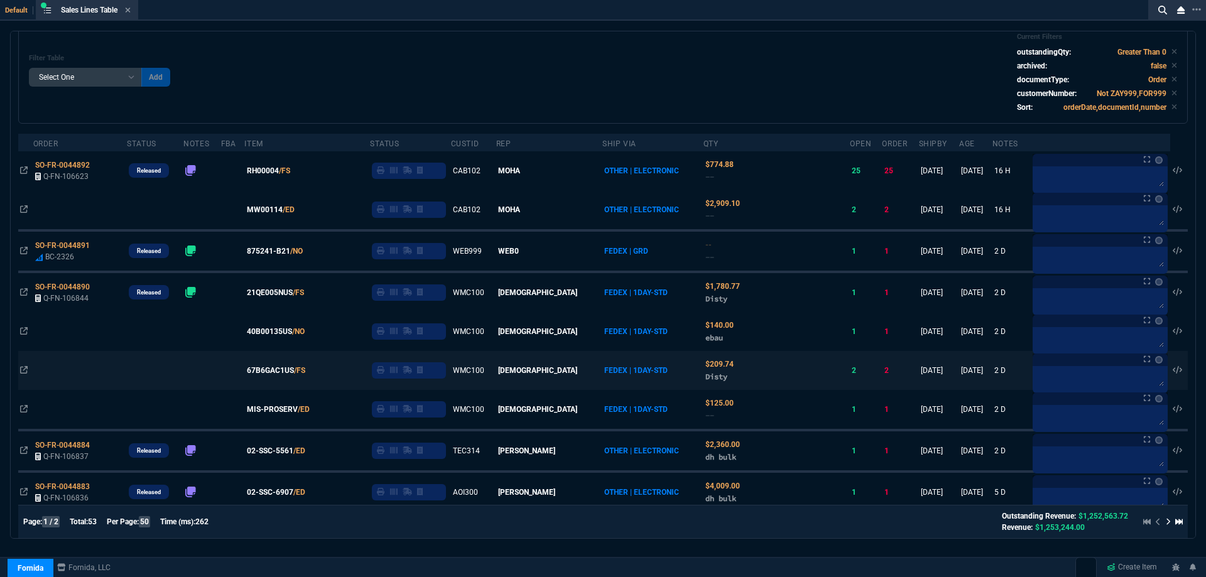
scroll to position [0, 0]
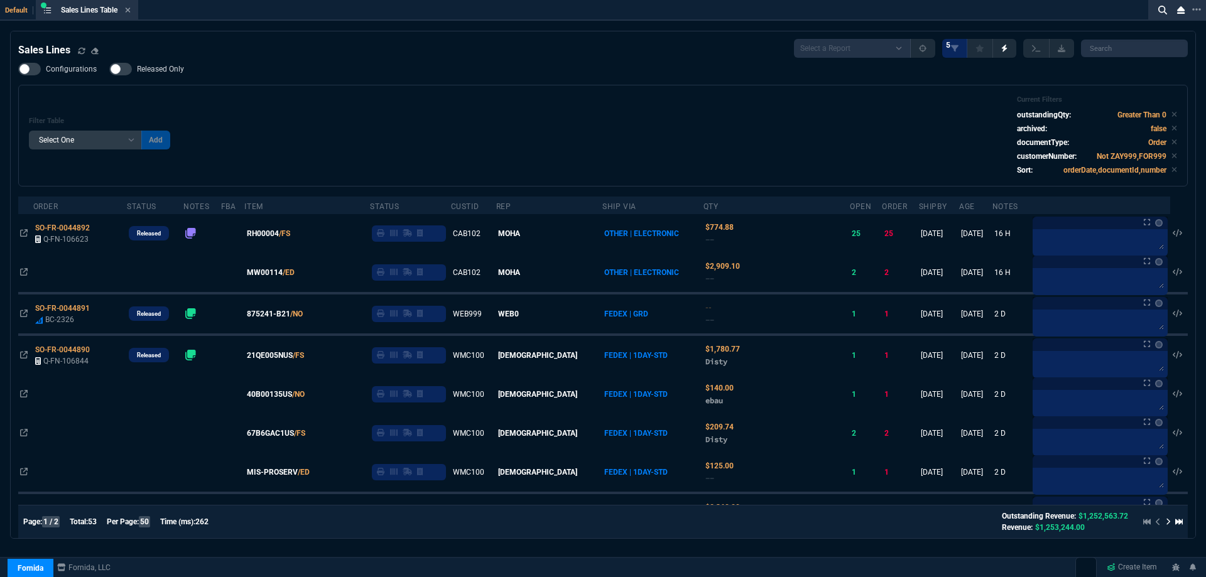
click at [168, 73] on span "Released Only" at bounding box center [160, 69] width 47 height 10
click at [109, 70] on input "Released Only" at bounding box center [109, 69] width 1 height 1
click at [409, 80] on div "Configurations Released Only Filter Table Select One Add Filter () Age () ATS (…" at bounding box center [602, 125] width 1169 height 124
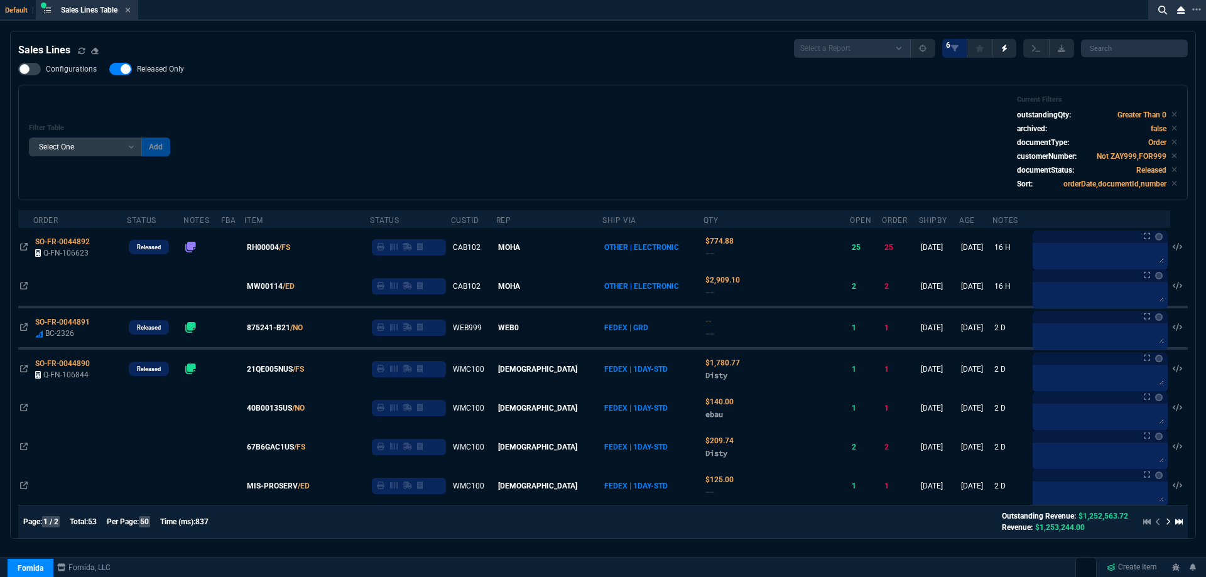
click at [150, 73] on span "Released Only" at bounding box center [160, 69] width 47 height 10
click at [109, 70] on input "Released Only" at bounding box center [109, 69] width 1 height 1
checkbox input "false"
click at [482, 105] on div "Filter Table Select One Add Filter () Age () ATS () Cond (itemVariantCode) Cust…" at bounding box center [603, 142] width 1148 height 94
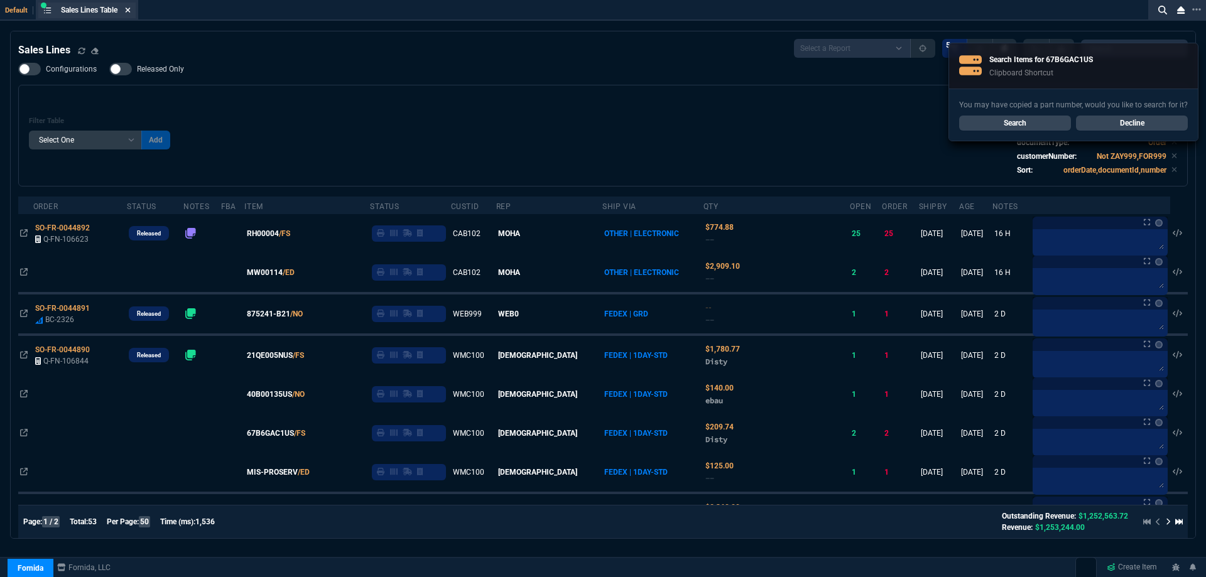
click at [131, 9] on icon at bounding box center [128, 10] width 6 height 8
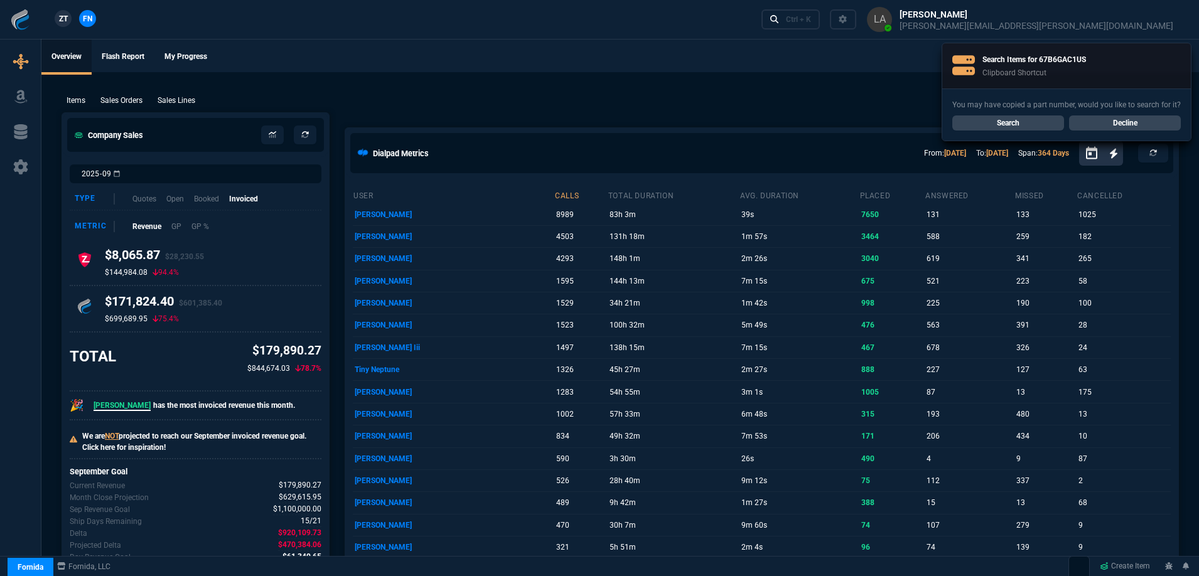
click at [1162, 121] on link "Decline" at bounding box center [1125, 123] width 112 height 15
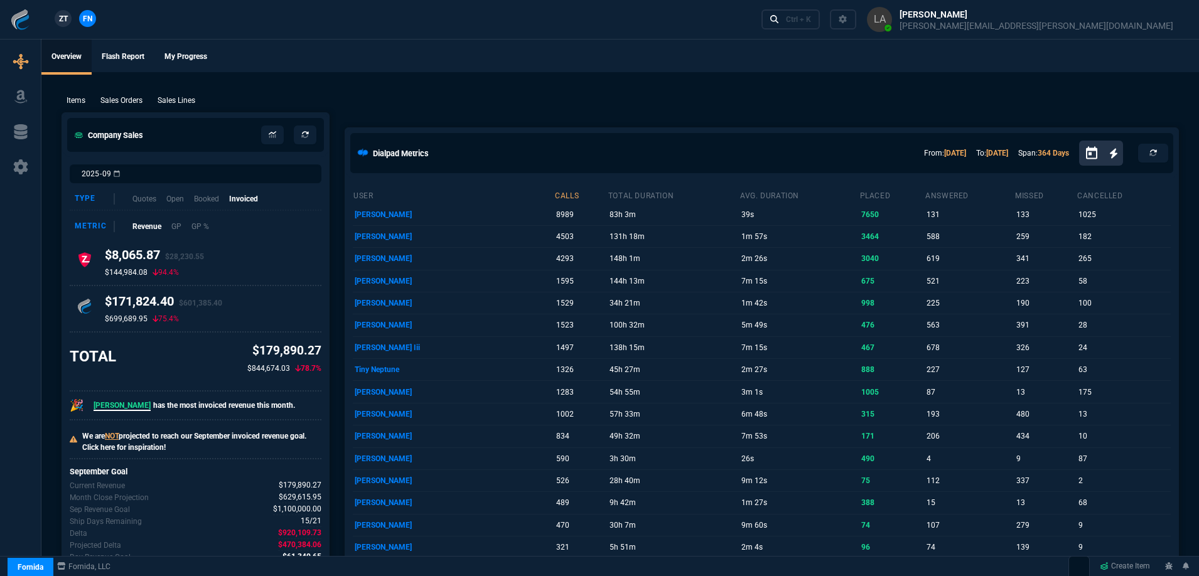
click at [67, 17] on span "ZT" at bounding box center [63, 18] width 9 height 11
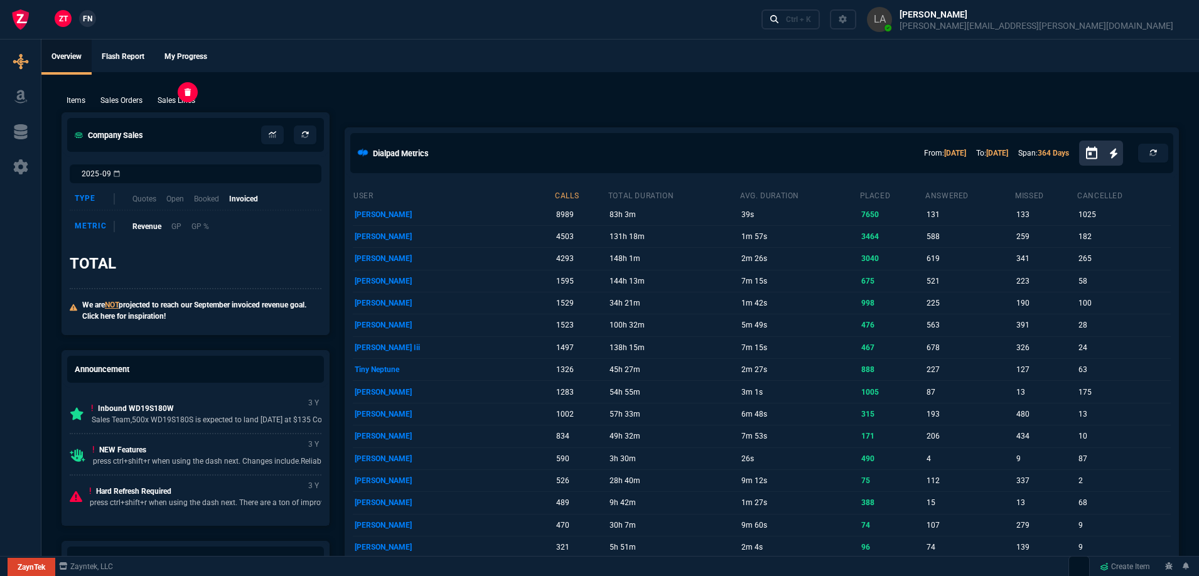
click at [172, 97] on p "Sales Lines" at bounding box center [177, 100] width 38 height 11
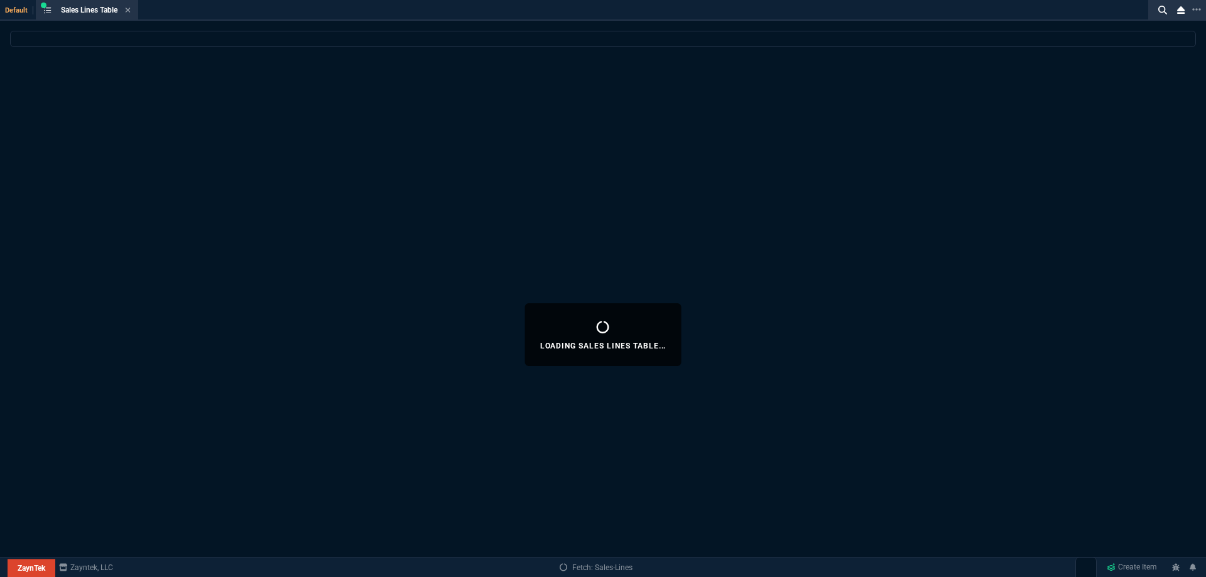
select select
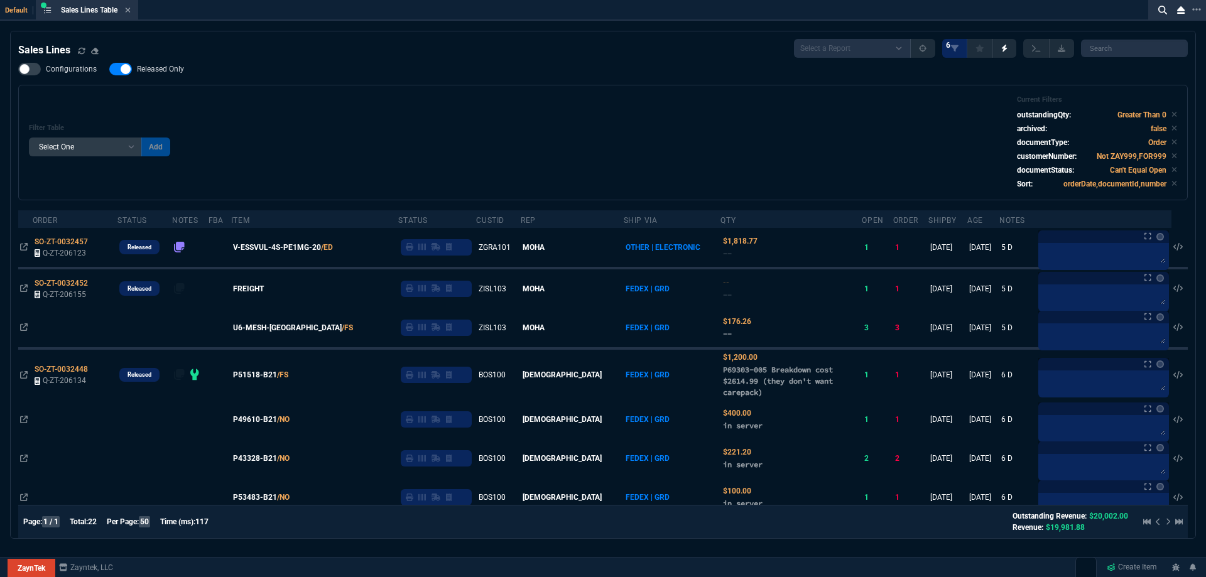
click at [153, 74] on span "Released Only" at bounding box center [160, 69] width 47 height 10
click at [109, 70] on input "Released Only" at bounding box center [109, 69] width 1 height 1
checkbox input "false"
click at [298, 102] on div "Filter Table Select One Add Filter () Age () ATS () Cond (itemVariantCode) Cust…" at bounding box center [603, 142] width 1148 height 94
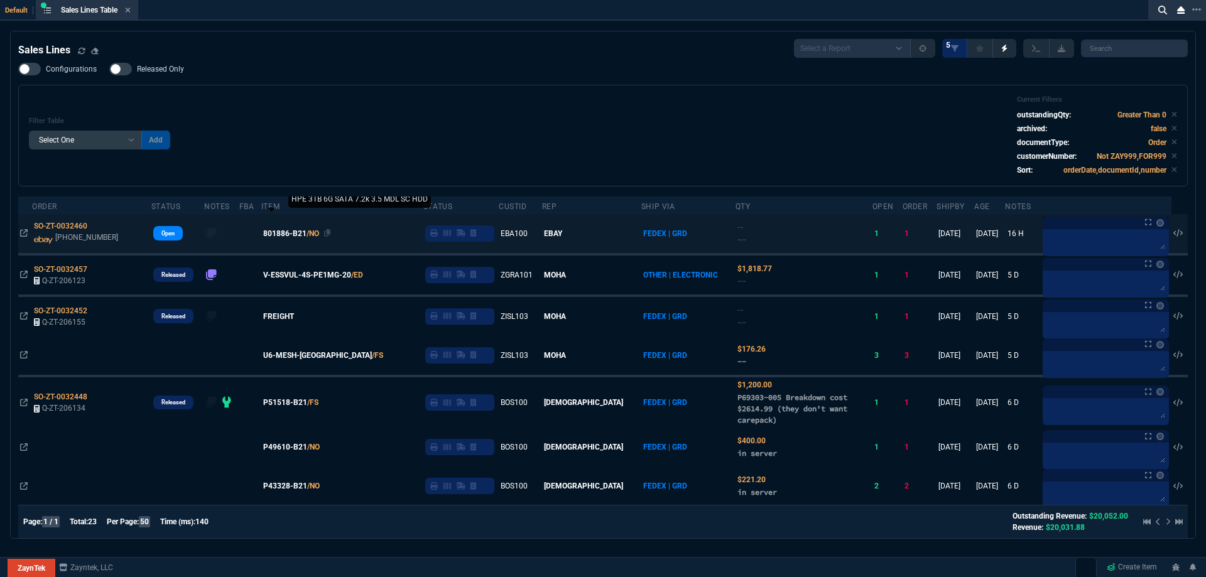
click at [294, 237] on span "801886-B21" at bounding box center [284, 233] width 43 height 11
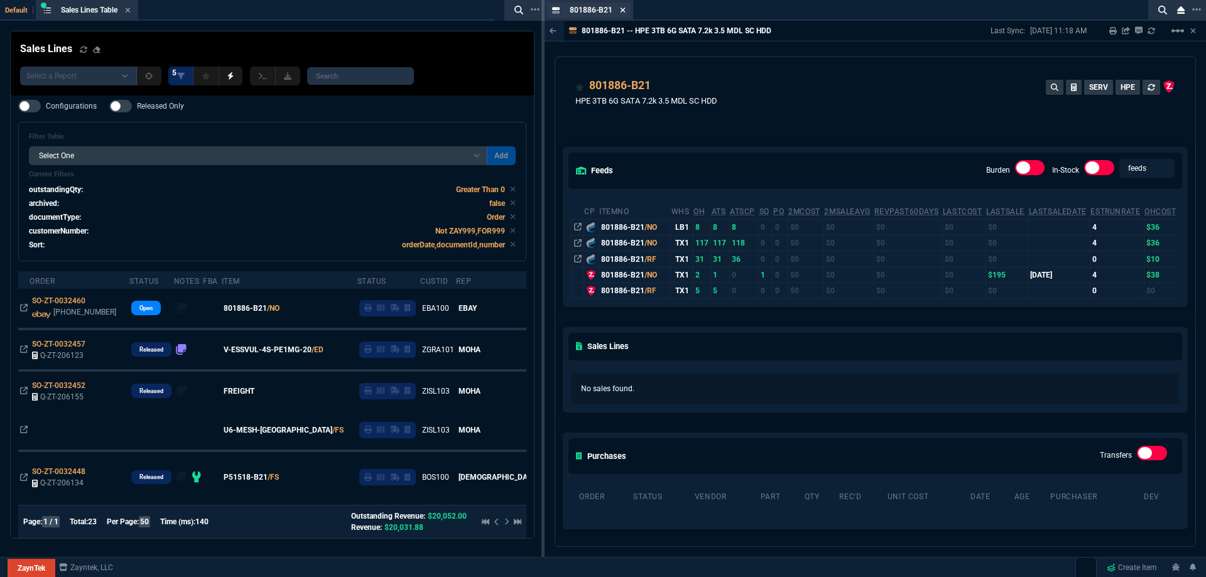
click at [620, 10] on icon at bounding box center [623, 10] width 6 height 8
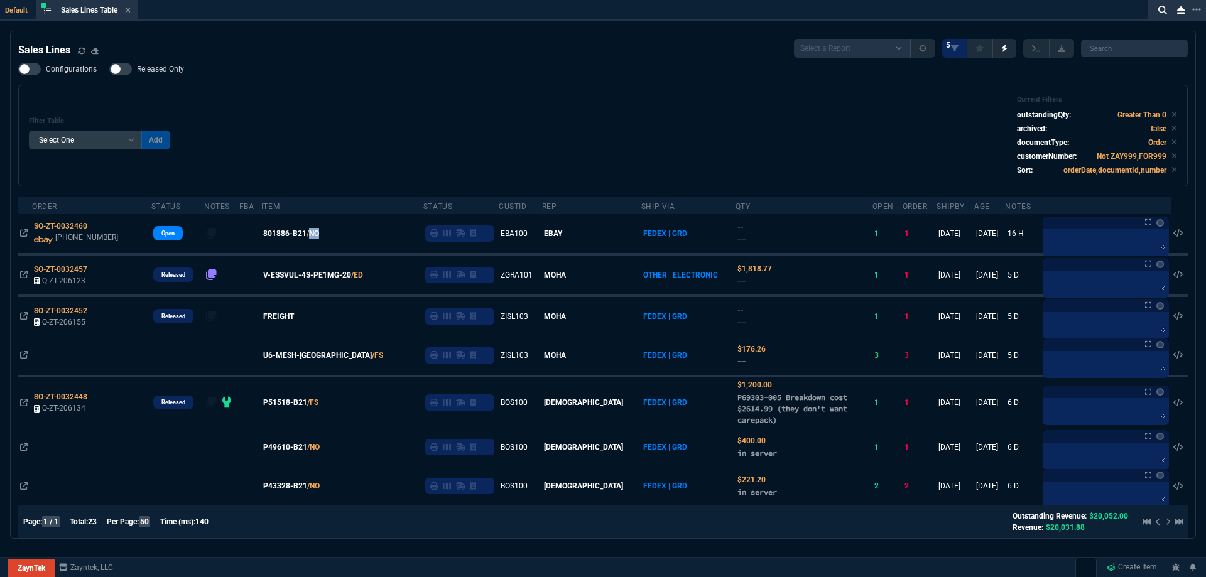
drag, startPoint x: 331, startPoint y: 231, endPoint x: 311, endPoint y: 243, distance: 22.8
click at [317, 243] on td "801886-B21 /NO" at bounding box center [342, 234] width 162 height 40
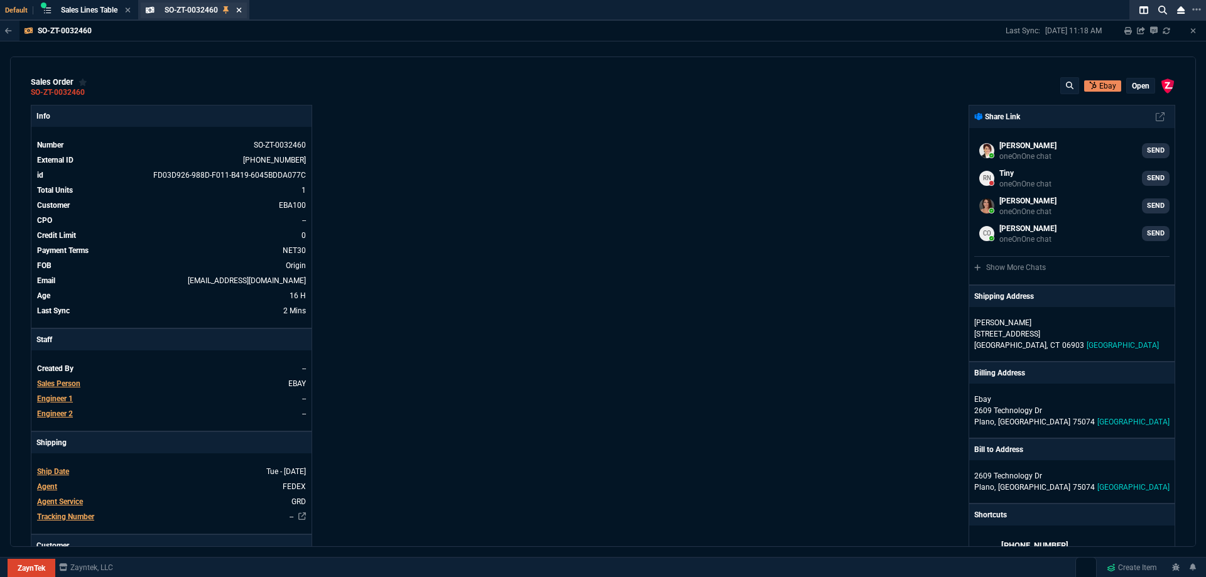
click at [240, 11] on icon at bounding box center [238, 10] width 5 height 5
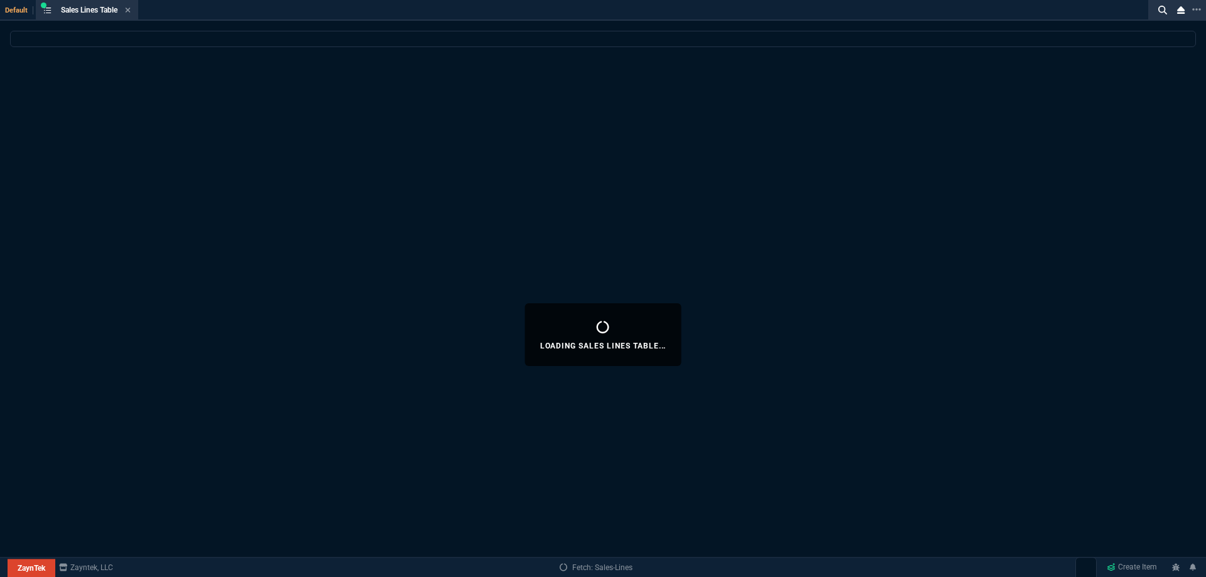
select select
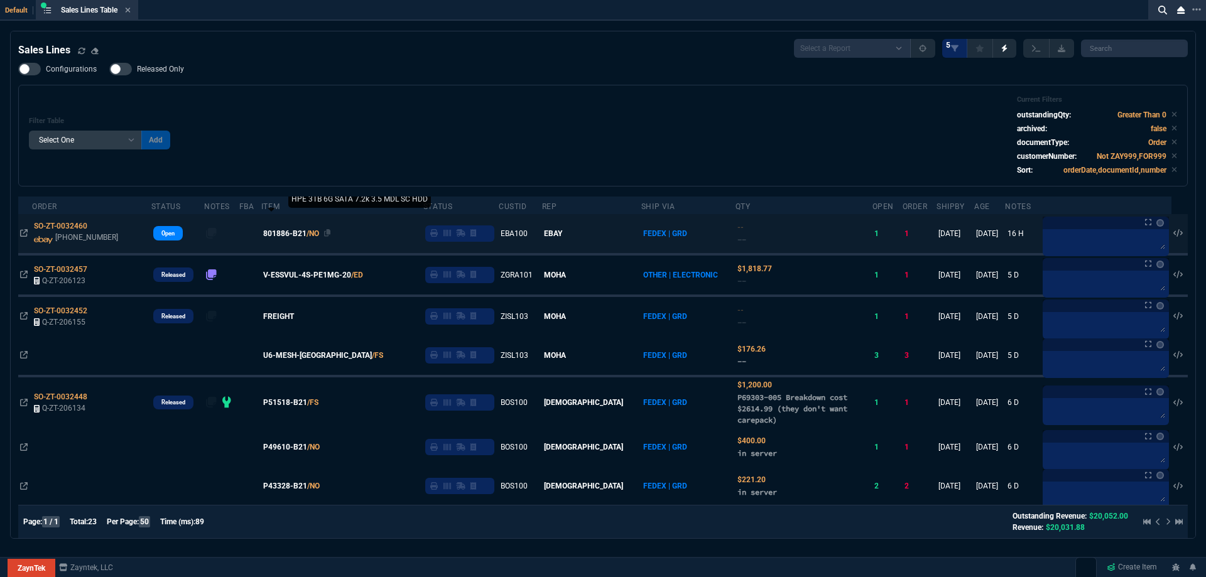
click at [304, 234] on span "801886-B21" at bounding box center [284, 233] width 43 height 11
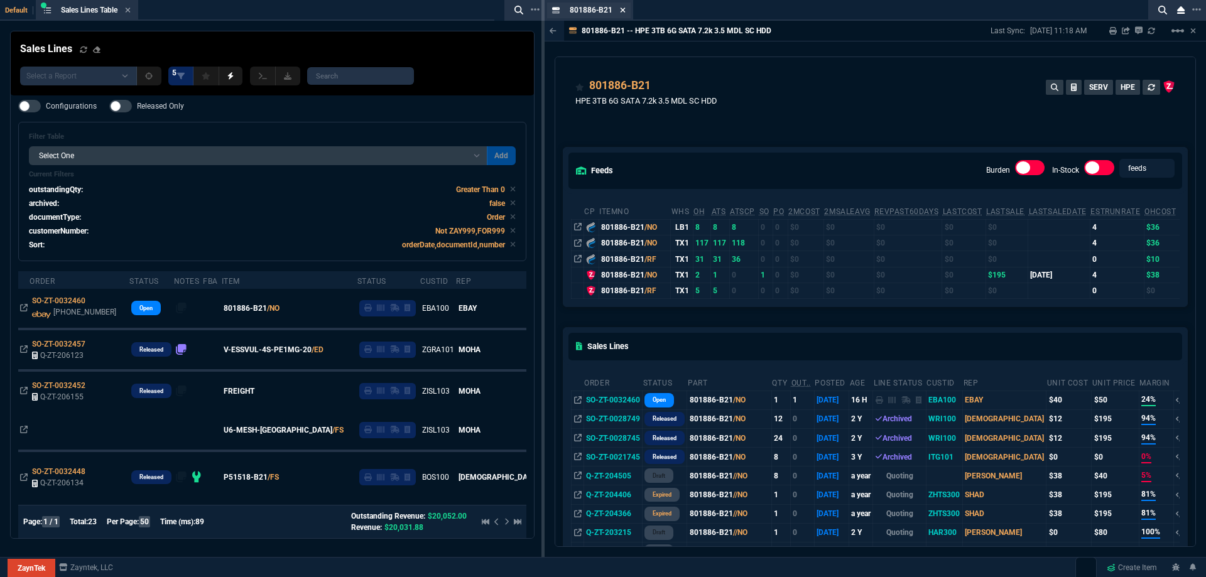
click at [623, 9] on icon at bounding box center [622, 10] width 5 height 5
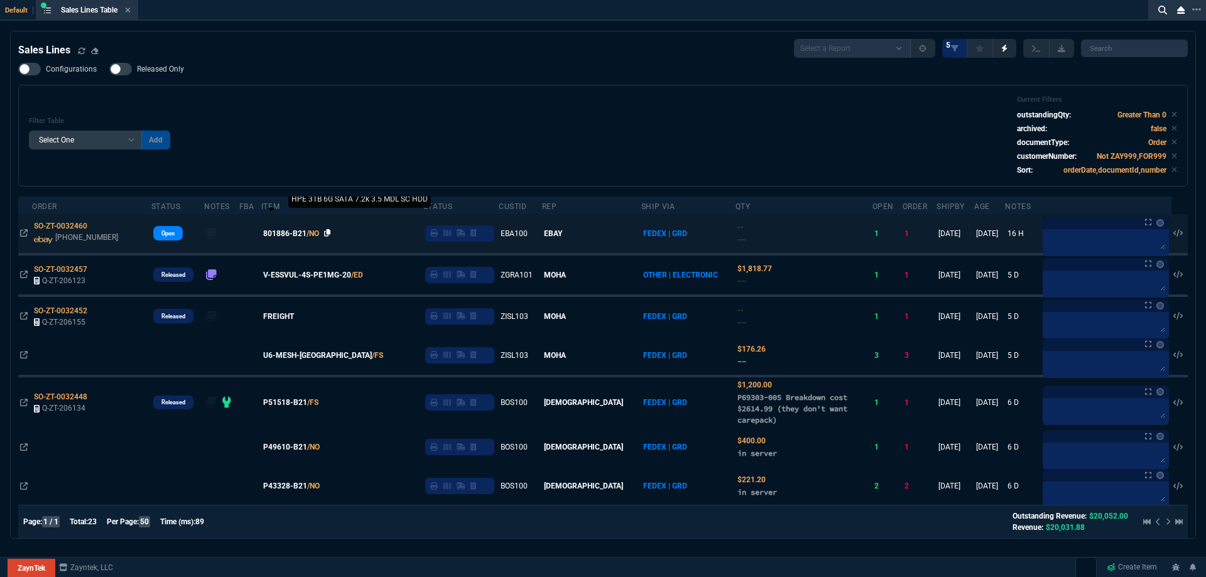
click at [331, 234] on icon at bounding box center [327, 233] width 7 height 8
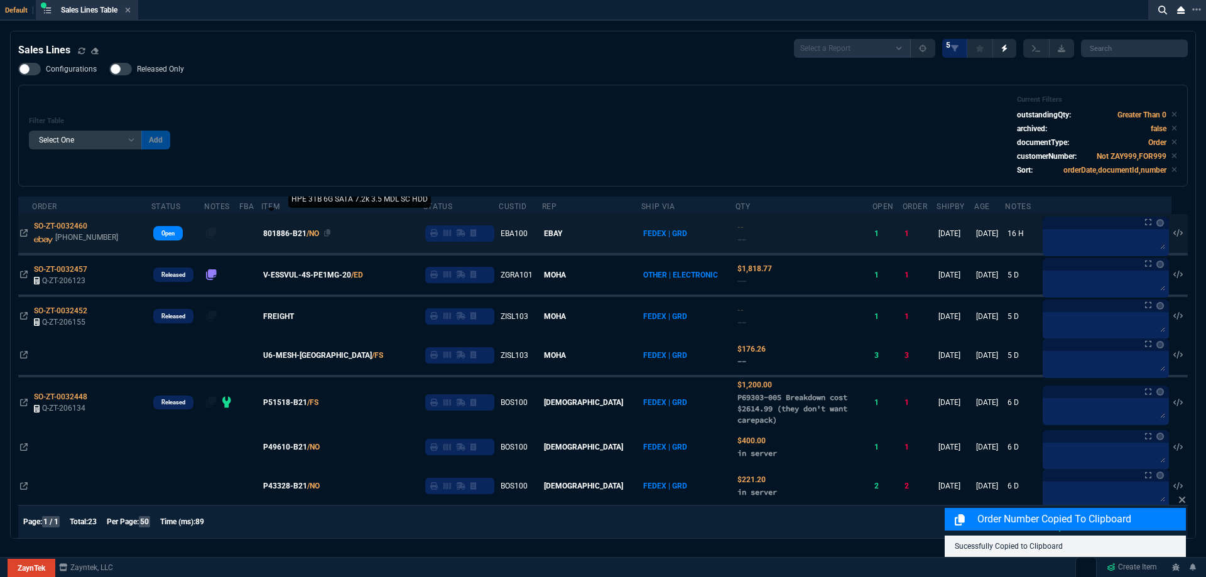
click at [298, 231] on span "801886-B21" at bounding box center [284, 233] width 43 height 11
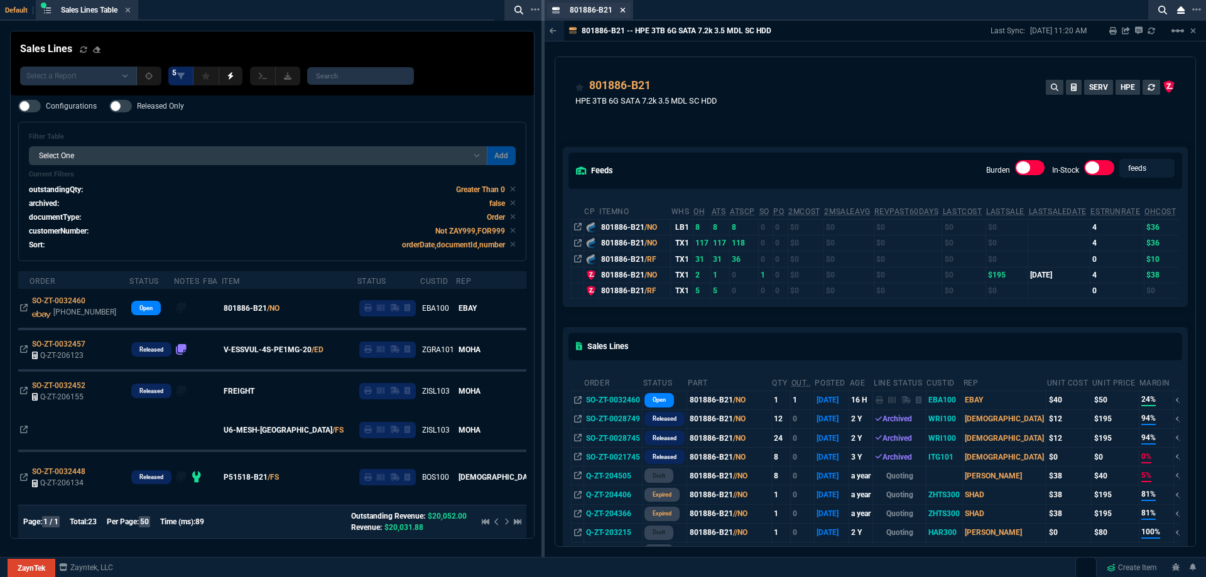
click at [621, 10] on icon at bounding box center [623, 10] width 6 height 8
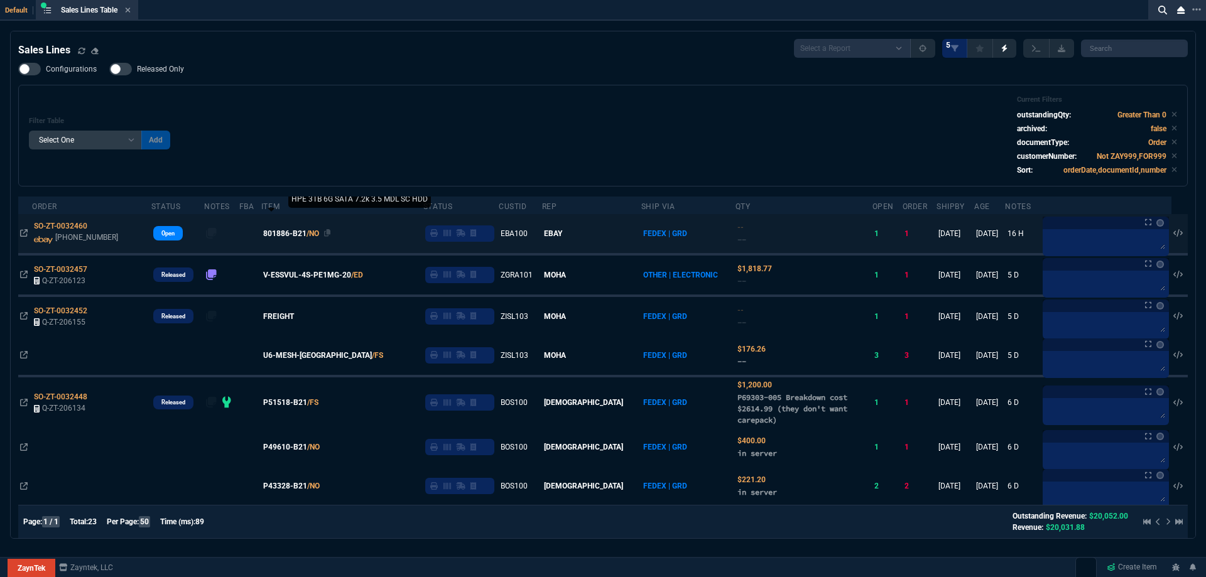
click at [294, 233] on span "801886-B21" at bounding box center [284, 233] width 43 height 11
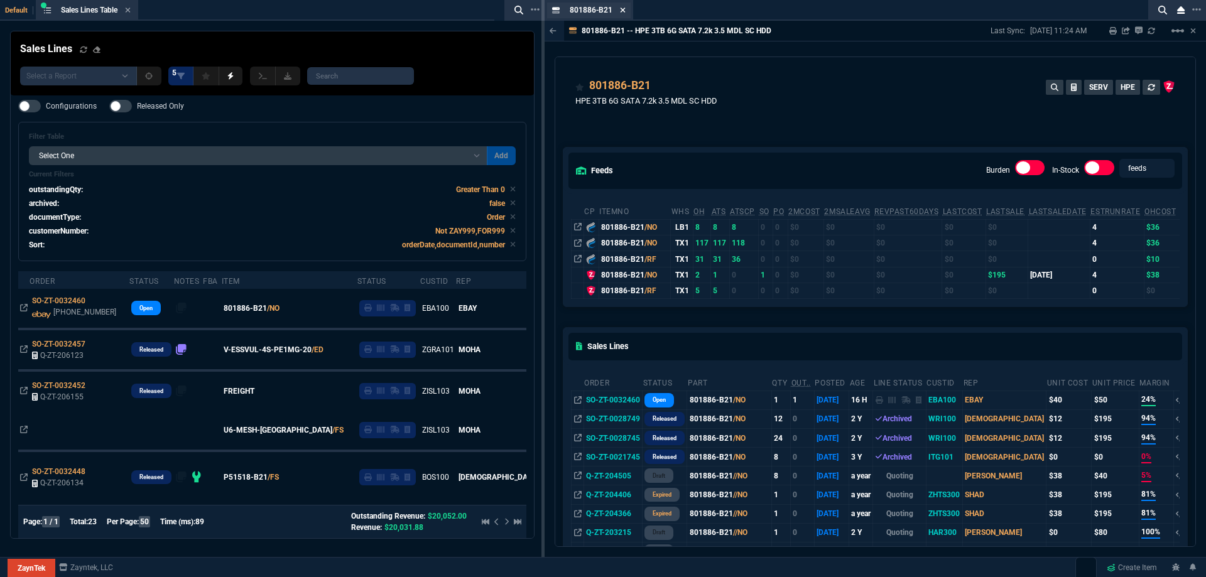
click at [624, 12] on icon at bounding box center [622, 10] width 5 height 5
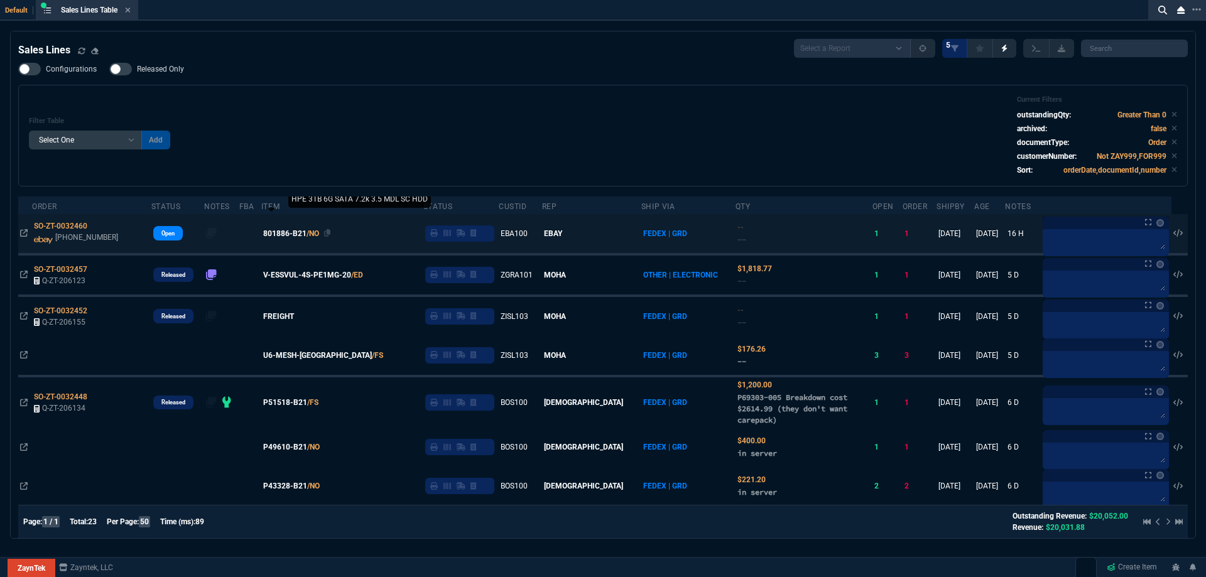
click at [289, 238] on span "801886-B21" at bounding box center [284, 233] width 43 height 11
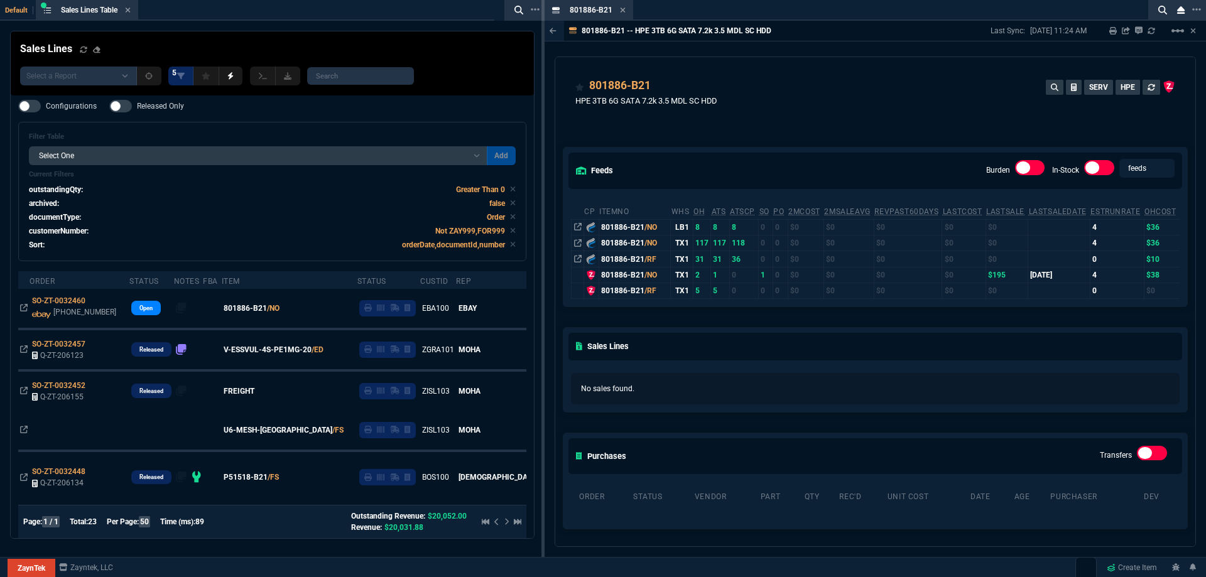
drag, startPoint x: 603, startPoint y: 7, endPoint x: 359, endPoint y: 21, distance: 244.6
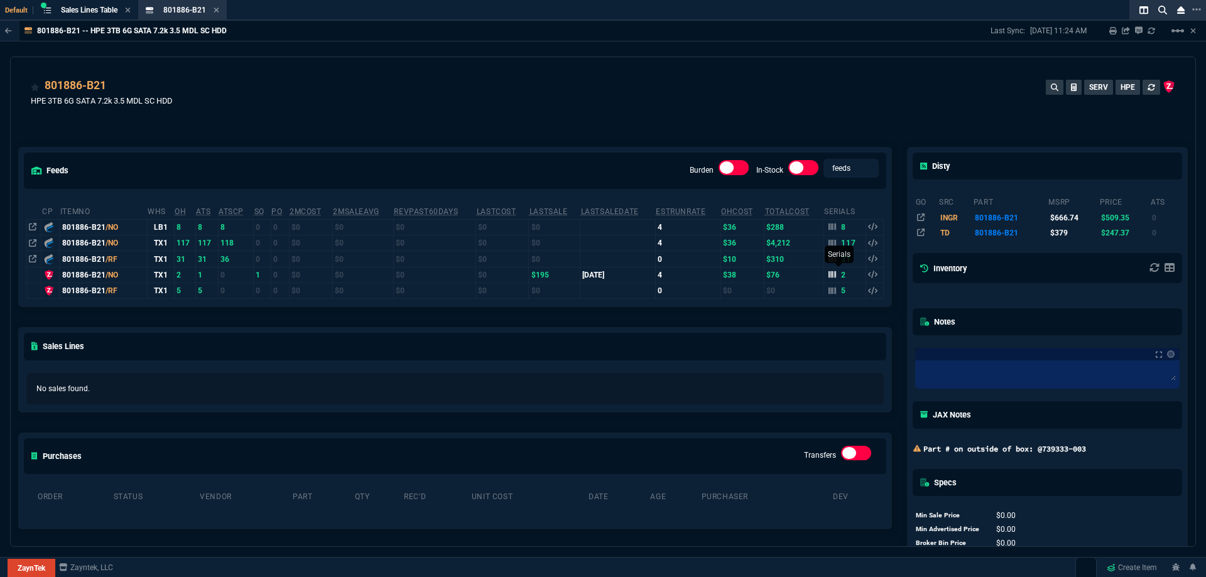
click at [828, 278] on icon at bounding box center [832, 274] width 8 height 7
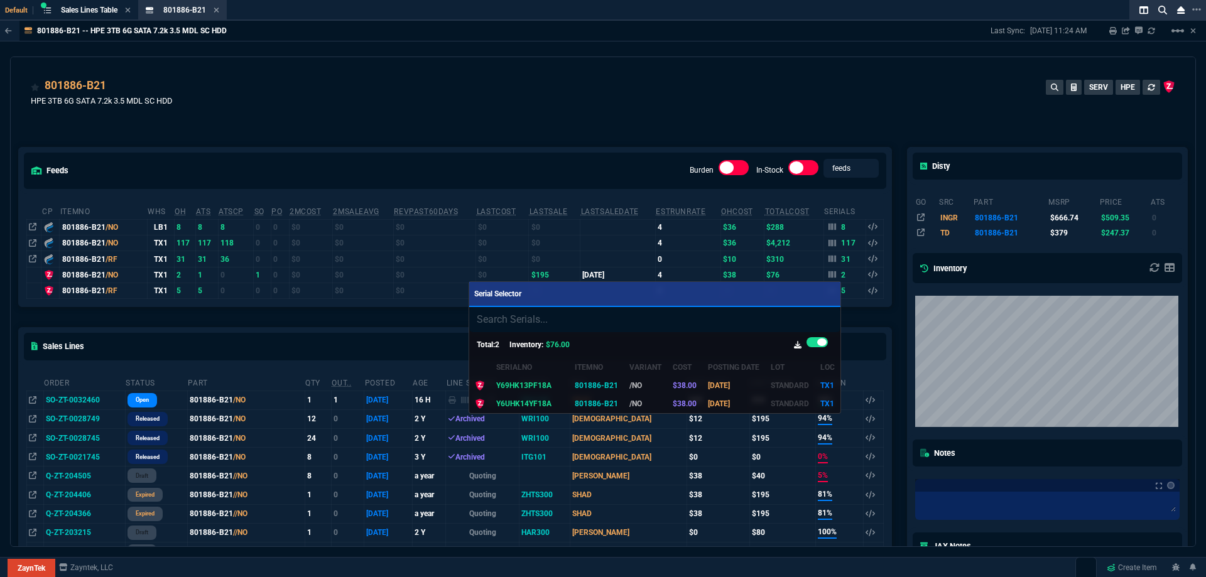
click at [497, 38] on div at bounding box center [603, 288] width 1206 height 577
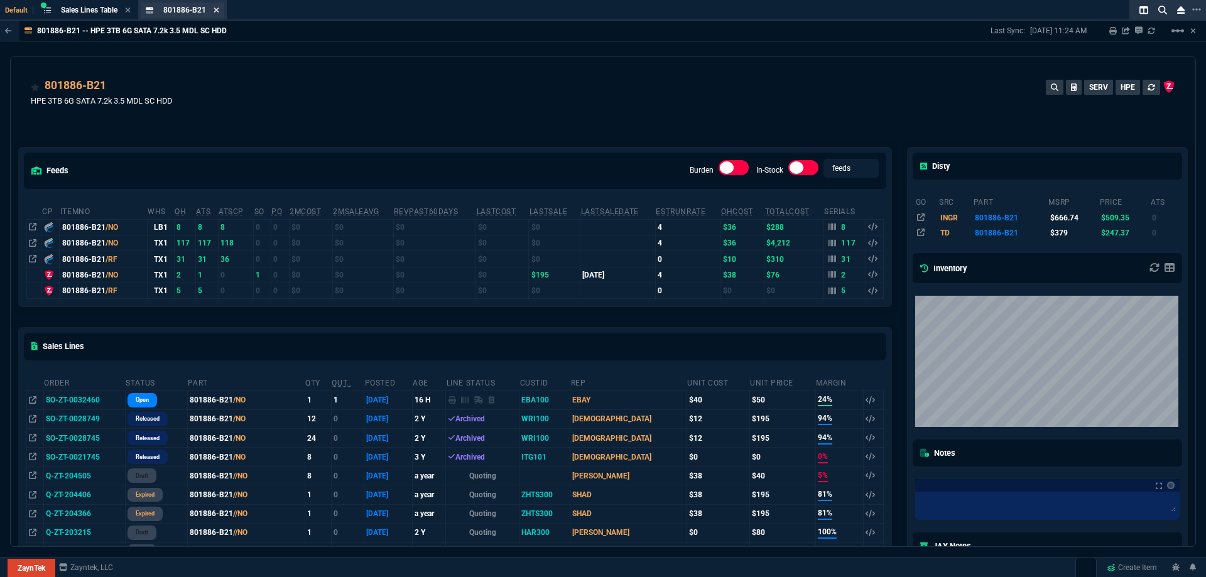
click at [218, 7] on icon at bounding box center [216, 10] width 6 height 8
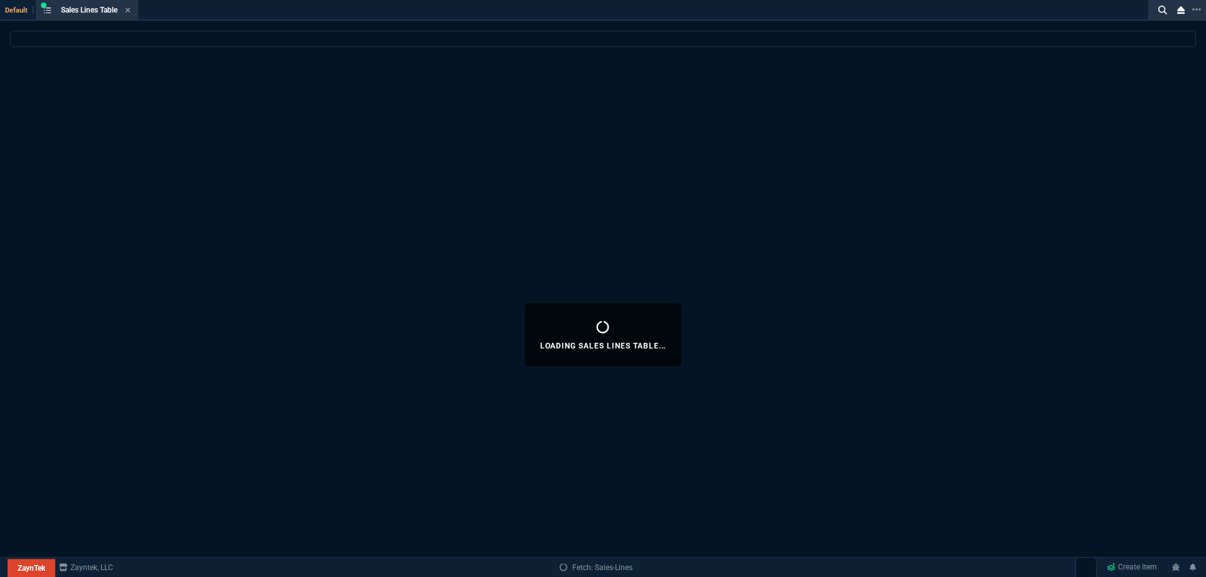
select select
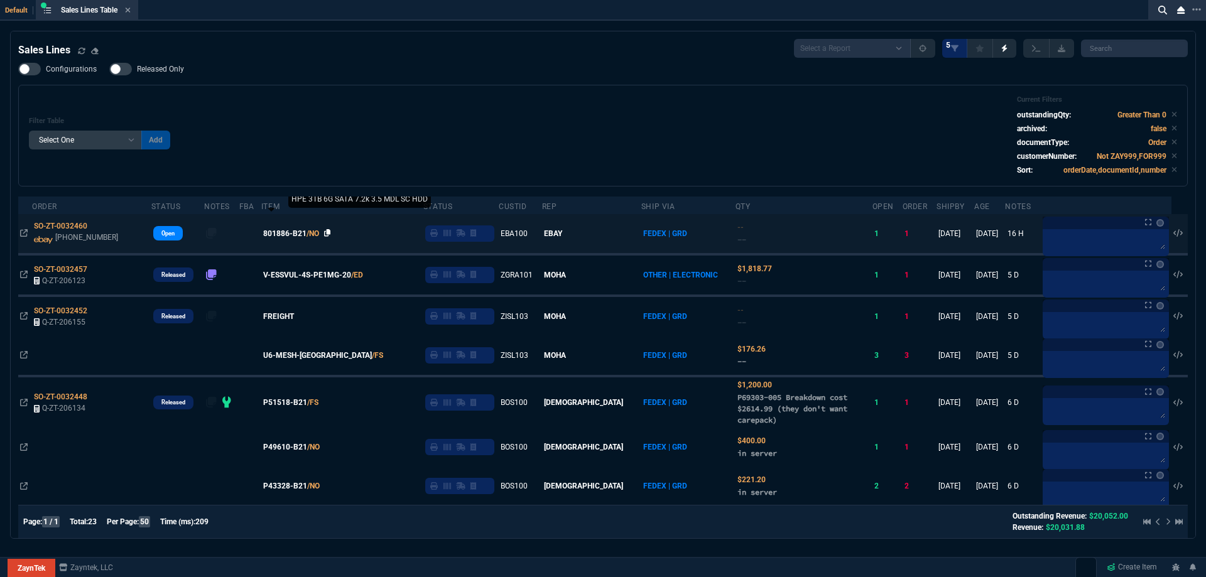
click at [331, 236] on icon at bounding box center [327, 233] width 7 height 8
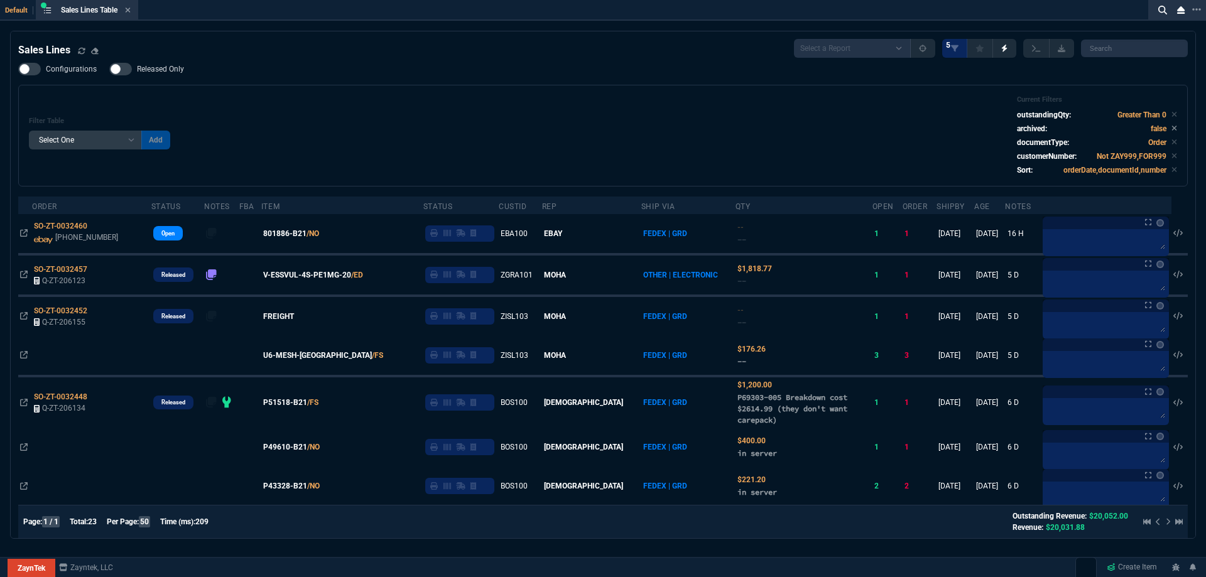
drag, startPoint x: 318, startPoint y: 232, endPoint x: 309, endPoint y: 208, distance: 25.7
click at [306, 232] on span "801886-B21" at bounding box center [284, 233] width 43 height 11
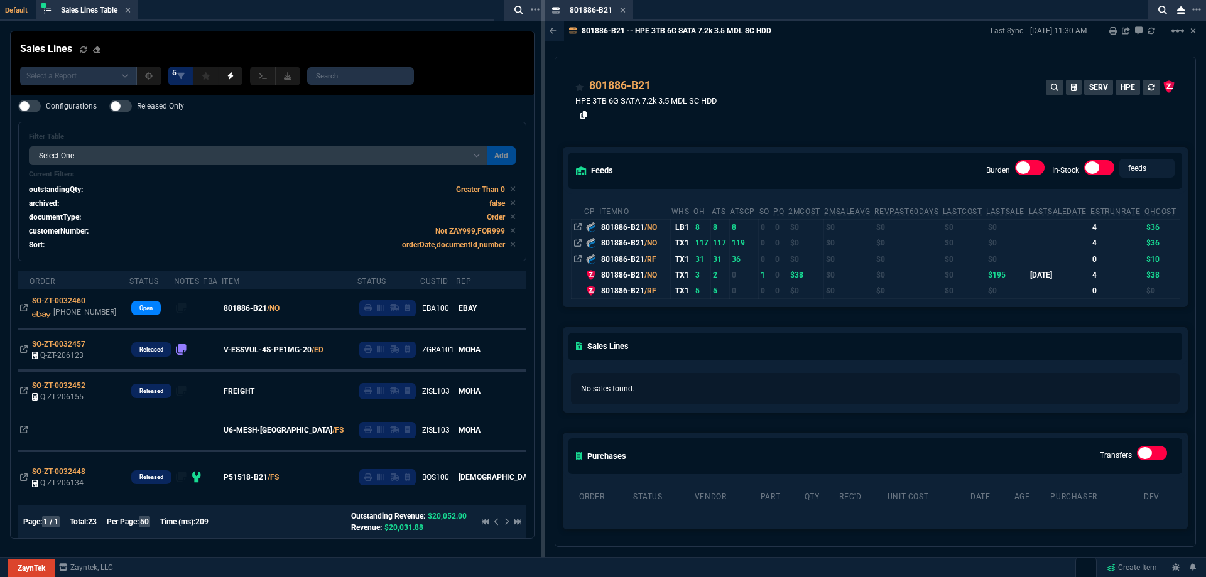
click at [586, 117] on icon at bounding box center [583, 115] width 7 height 8
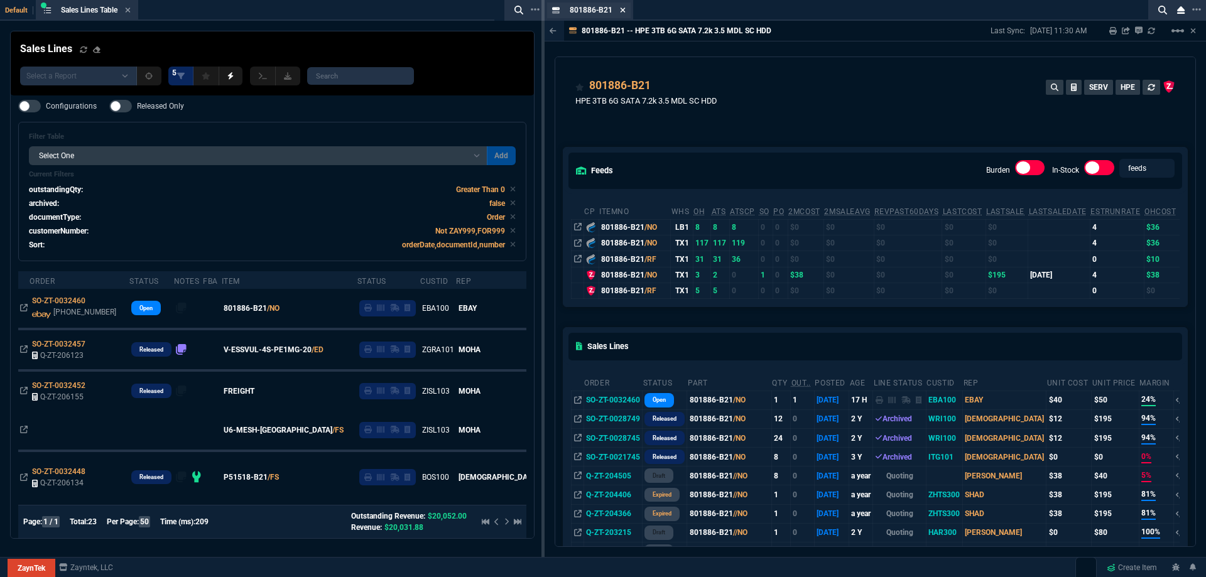
click at [622, 10] on icon at bounding box center [622, 10] width 5 height 5
